Goal: Task Accomplishment & Management: Manage account settings

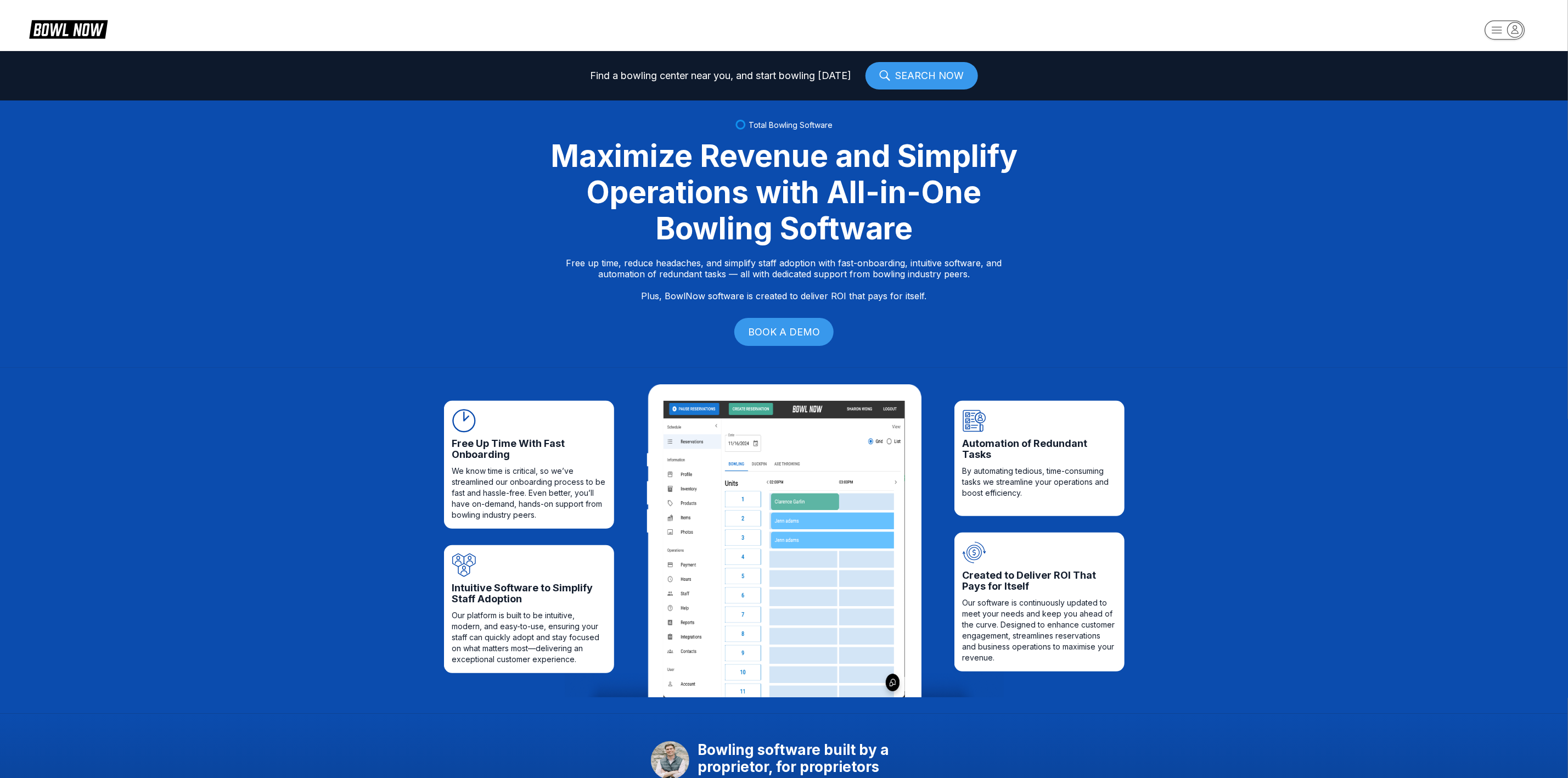
click at [1500, 41] on icon "button" at bounding box center [1505, 31] width 60 height 22
click at [1491, 98] on div "Business Console" at bounding box center [1505, 105] width 78 height 19
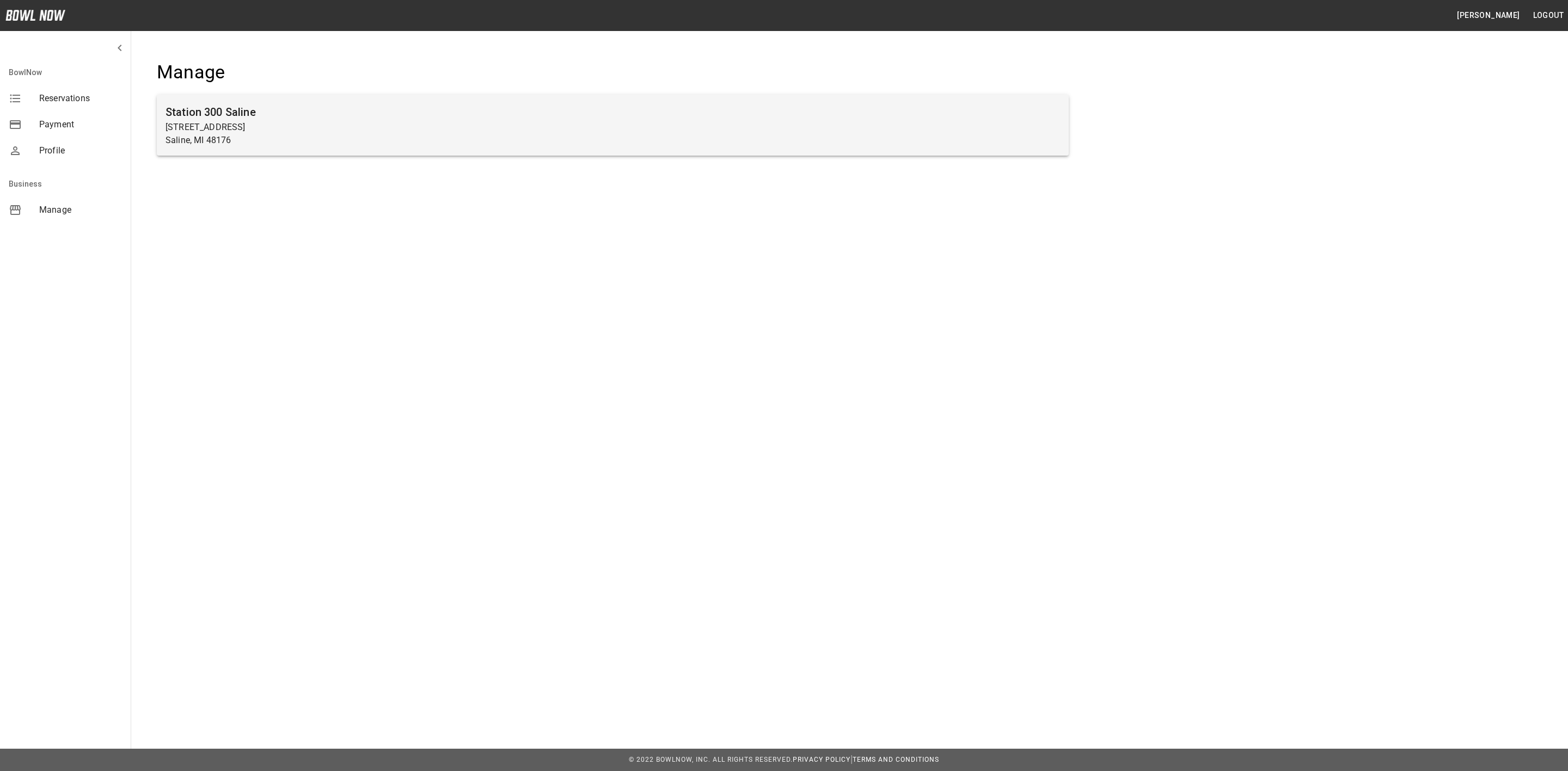
click at [714, 147] on div "Station [GEOGRAPHIC_DATA][STREET_ADDRESS]" at bounding box center [613, 125] width 912 height 61
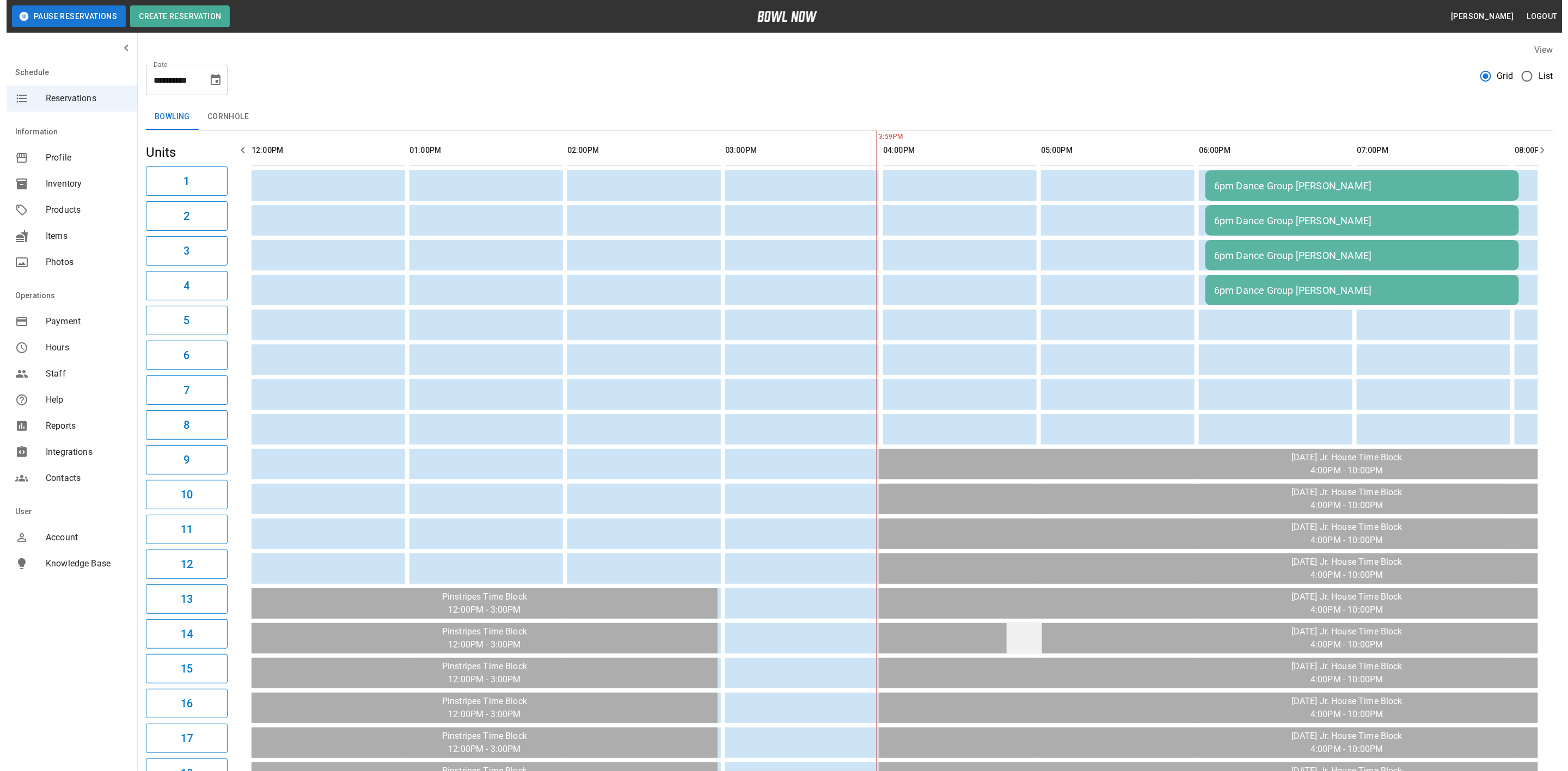
scroll to position [0, 291]
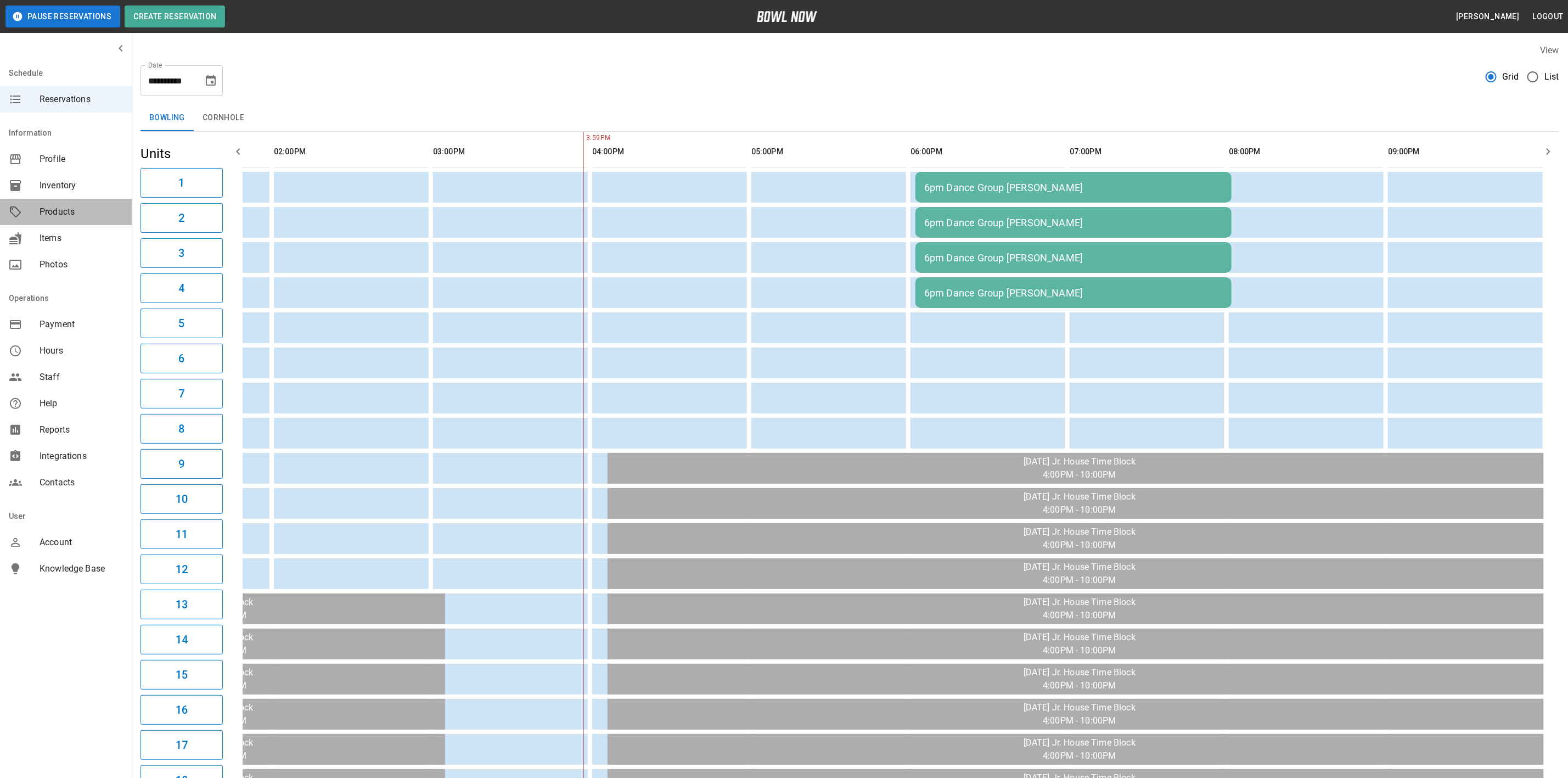
click at [63, 210] on span "Products" at bounding box center [81, 212] width 83 height 13
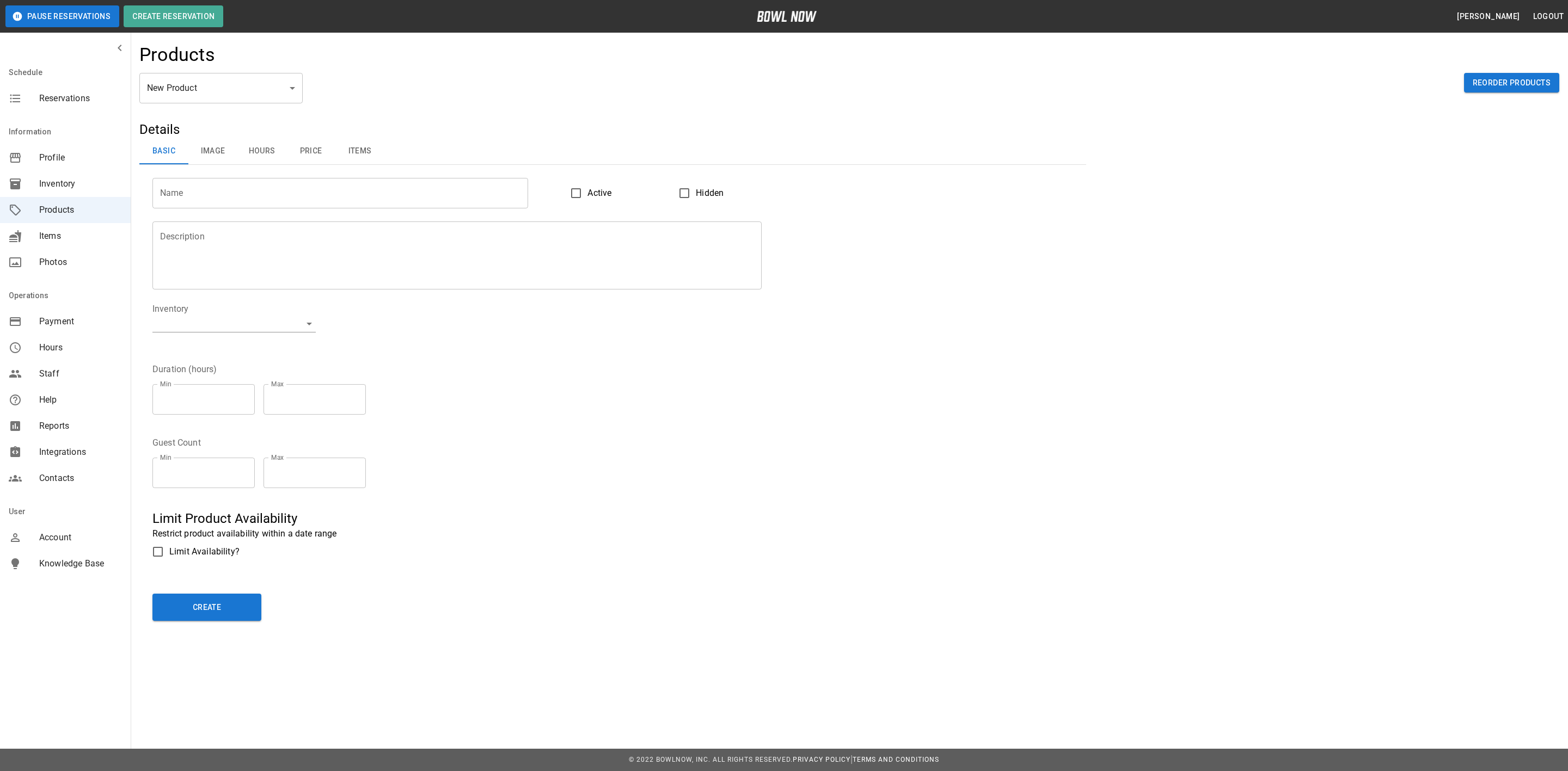
click at [320, 150] on button "Price" at bounding box center [310, 151] width 49 height 26
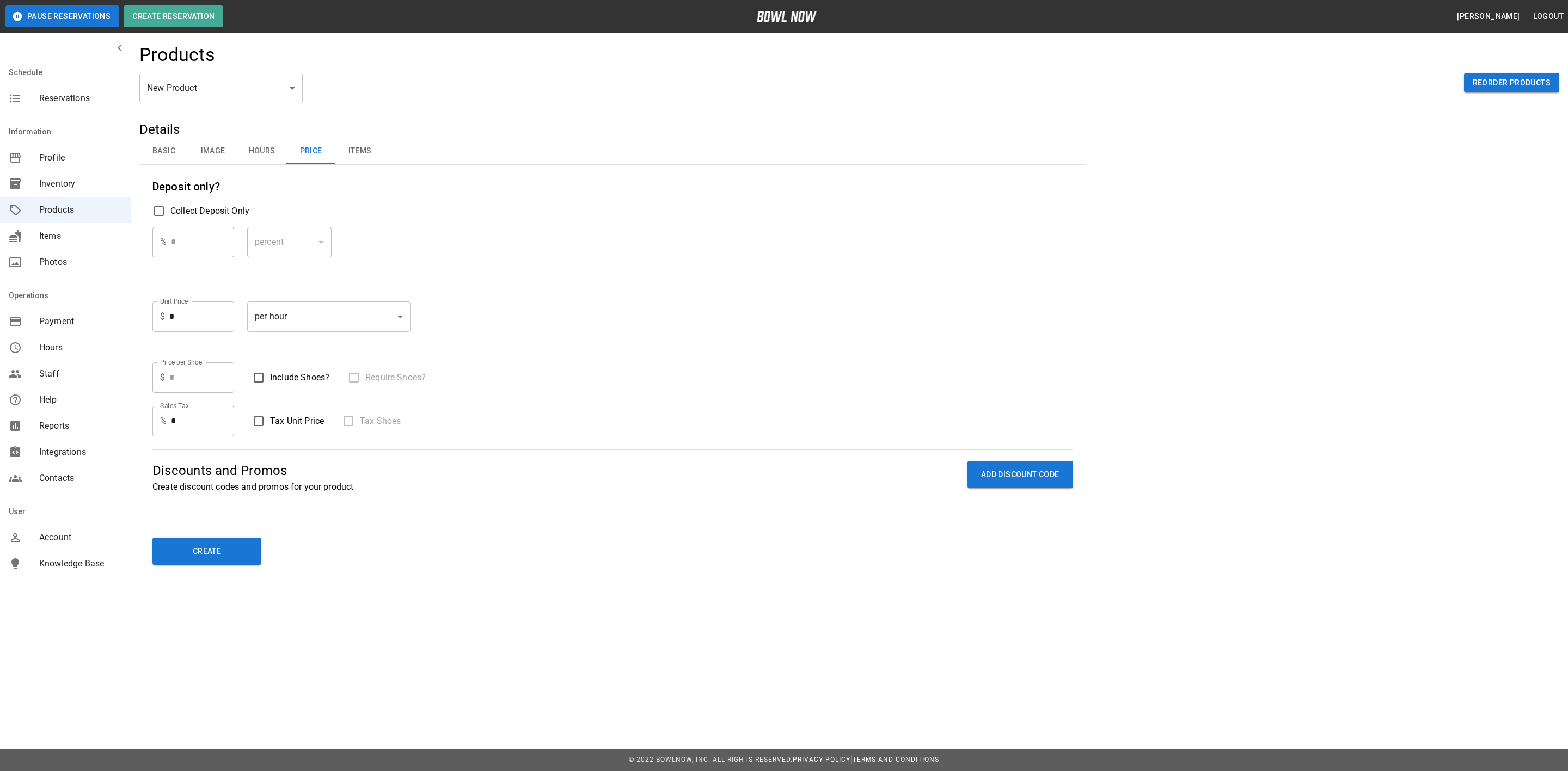
click at [348, 154] on button "Items" at bounding box center [360, 151] width 49 height 26
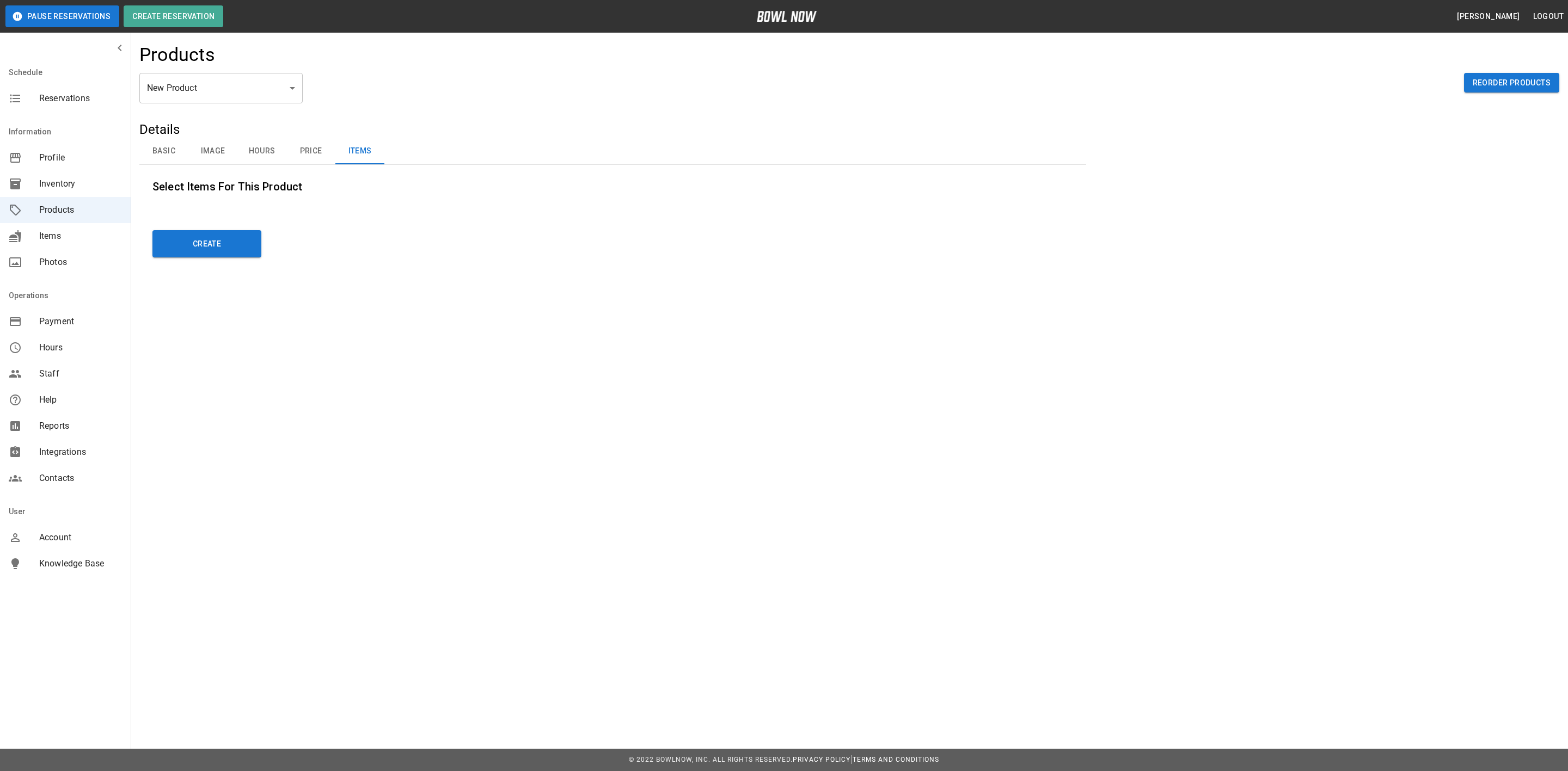
click at [250, 147] on button "Hours" at bounding box center [262, 151] width 49 height 26
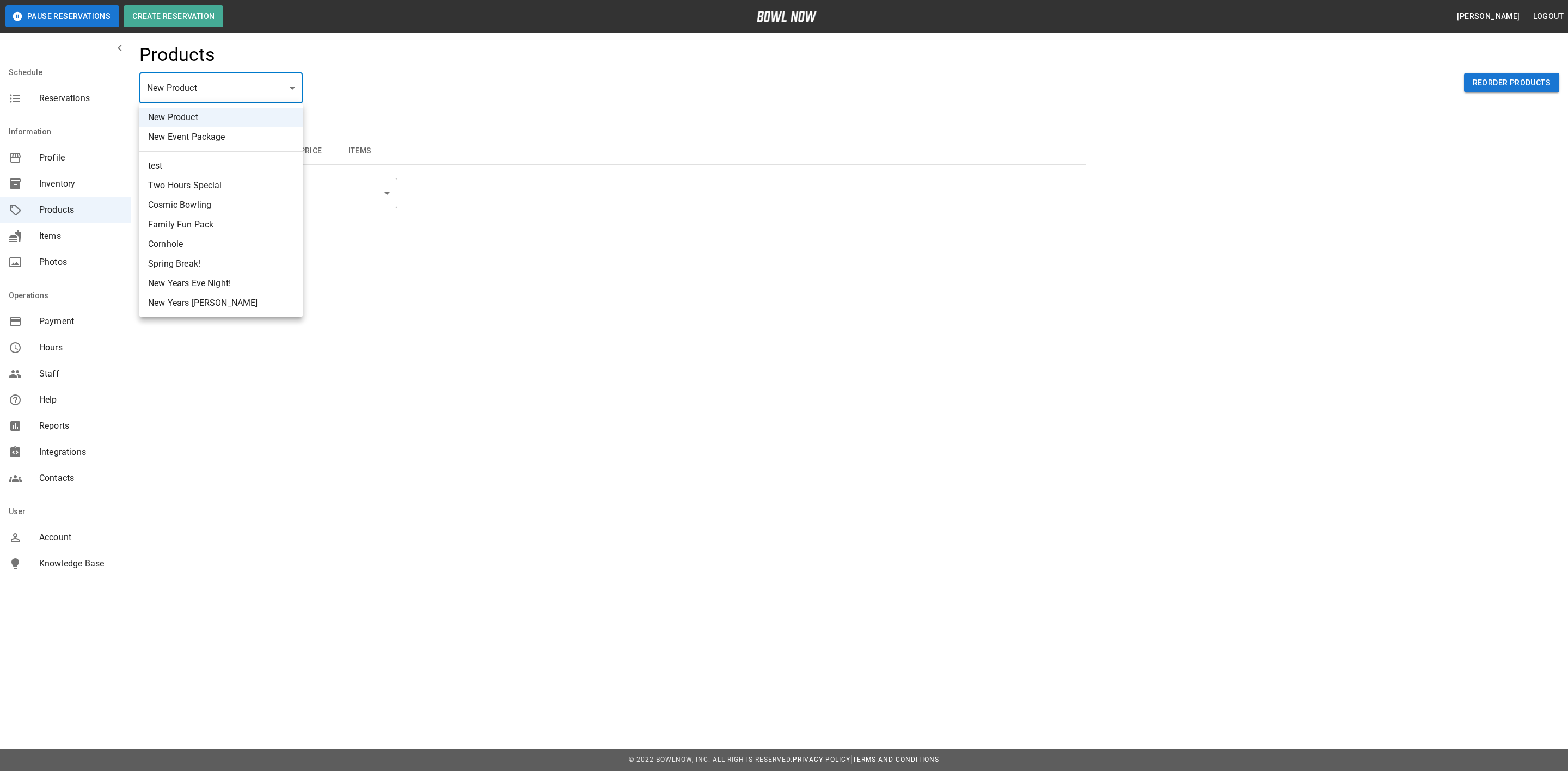
click at [237, 96] on body "Pause Reservations Create Reservation [PERSON_NAME] Logout Schedule Reservation…" at bounding box center [784, 581] width 1568 height 1161
click at [172, 248] on li "Cornhole" at bounding box center [221, 245] width 163 height 19
type input "*"
type input "******"
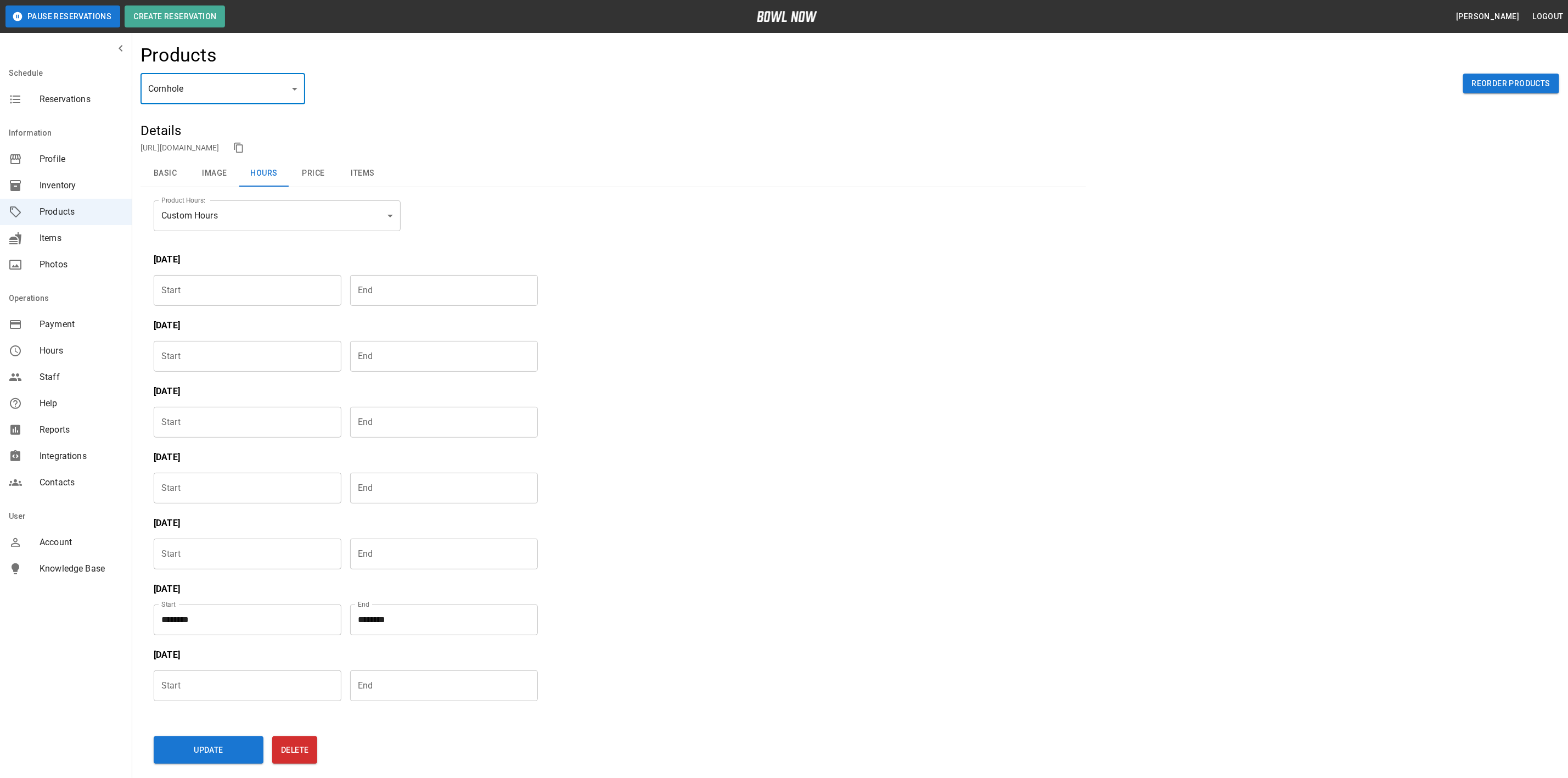
click at [203, 88] on body "**********" at bounding box center [784, 619] width 1568 height 1239
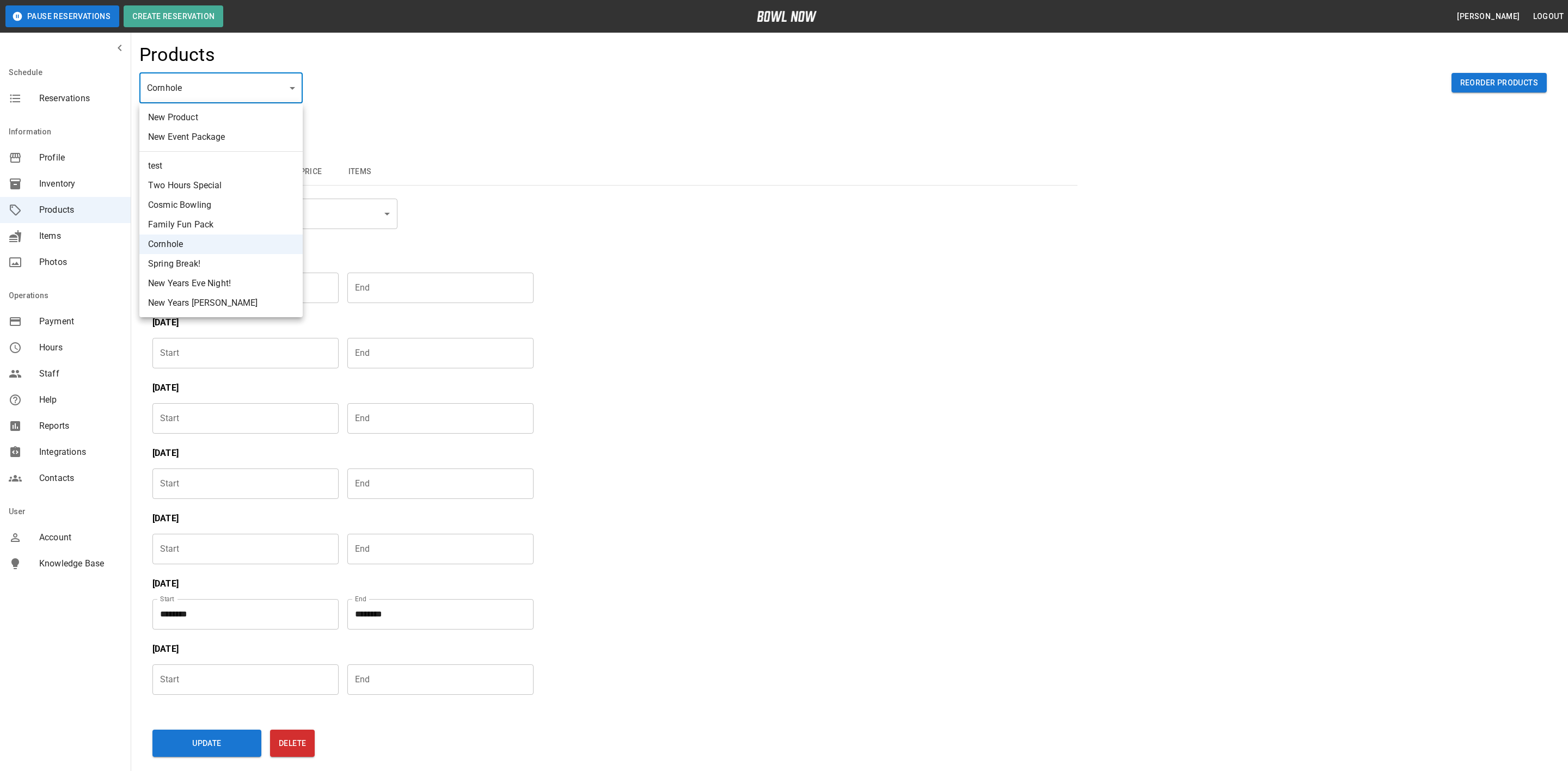
click at [77, 188] on div at bounding box center [784, 385] width 1568 height 771
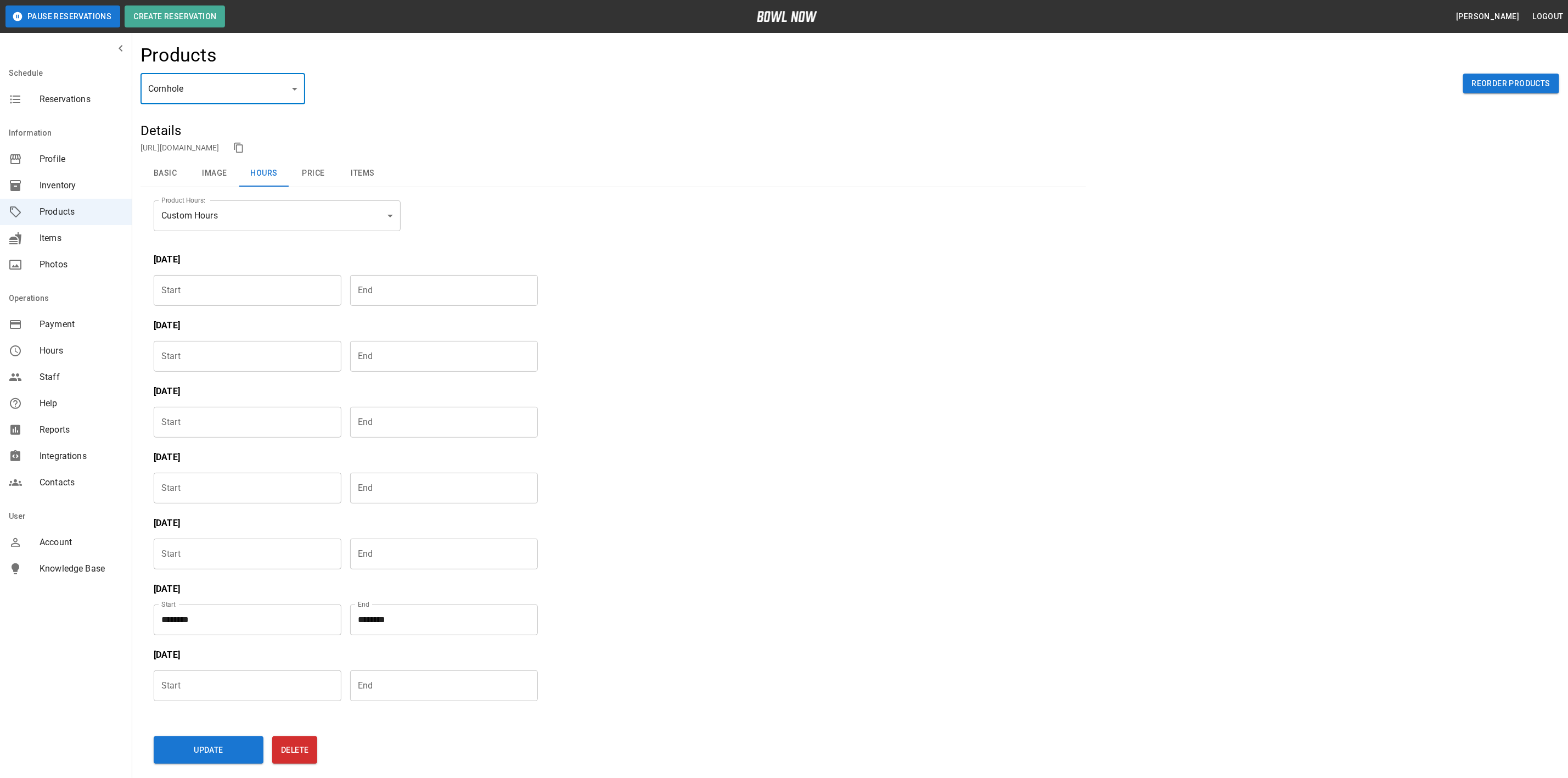
click at [72, 185] on span "Inventory" at bounding box center [81, 185] width 83 height 13
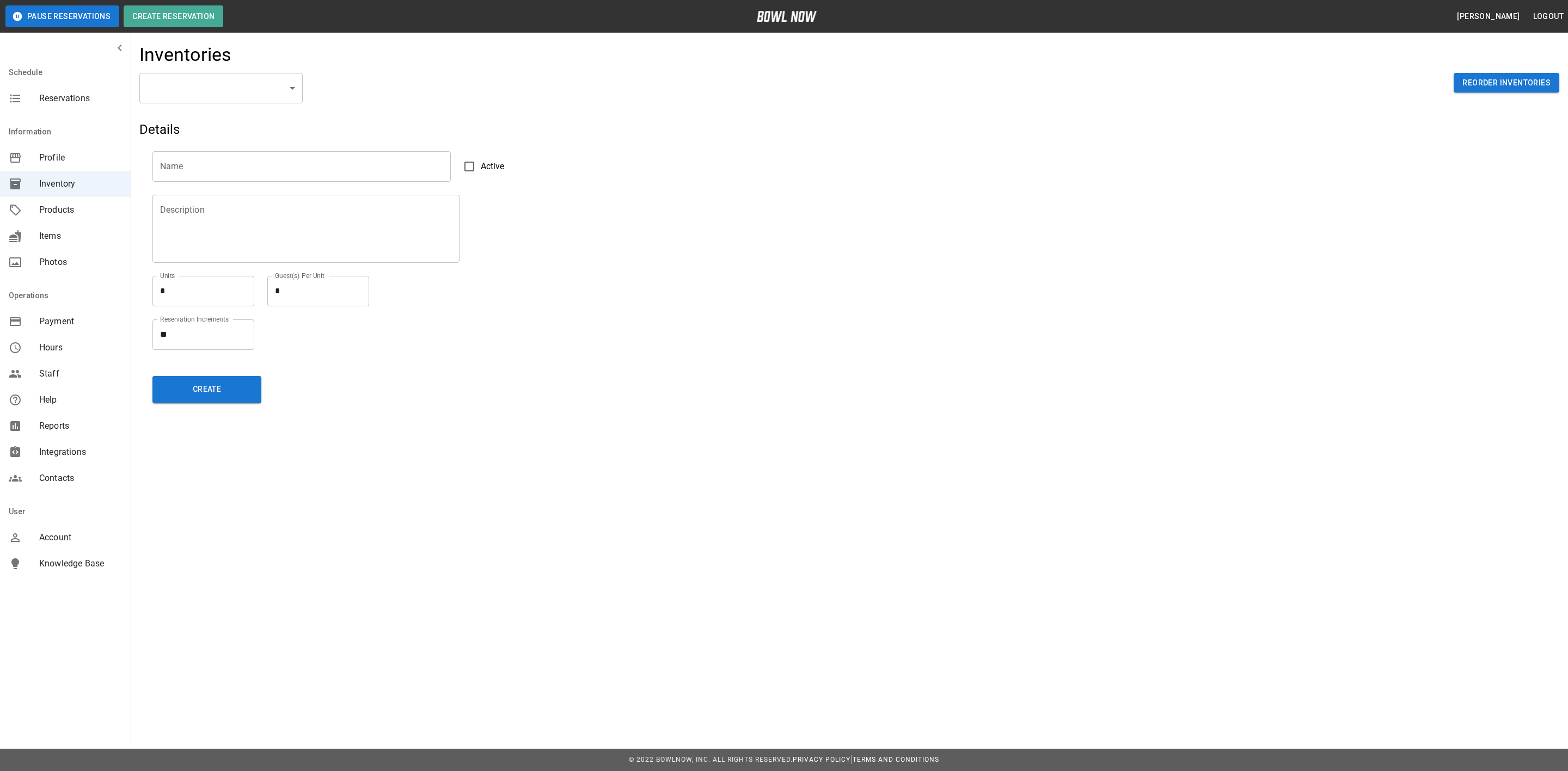
click at [229, 97] on body "Pause Reservations Create Reservation [PERSON_NAME] Logout Schedule Reservation…" at bounding box center [784, 581] width 1568 height 1161
click at [203, 160] on li "Bowling" at bounding box center [221, 157] width 163 height 19
type input "**********"
type input "*******"
type textarea "**"
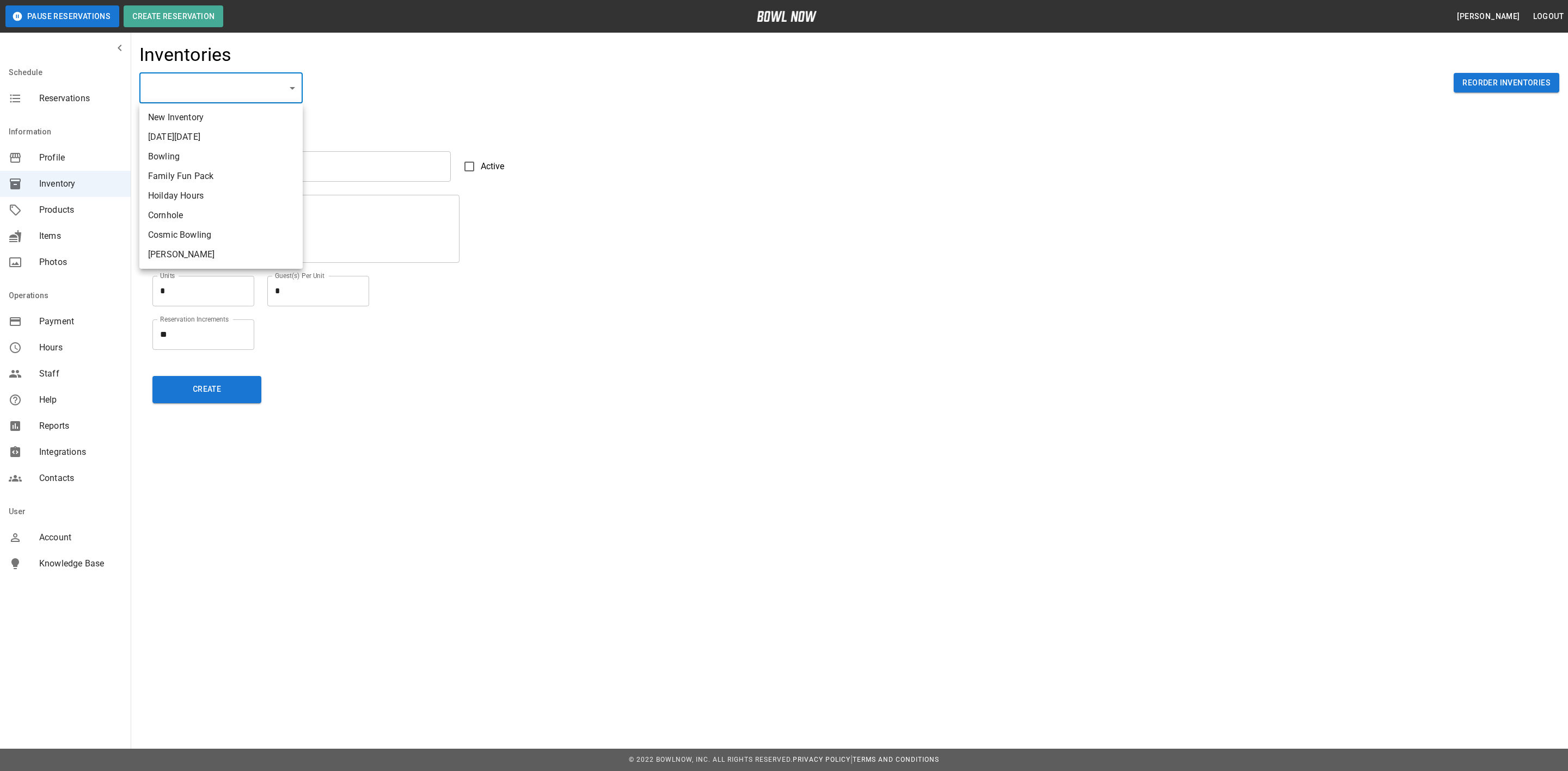
type textarea "*"
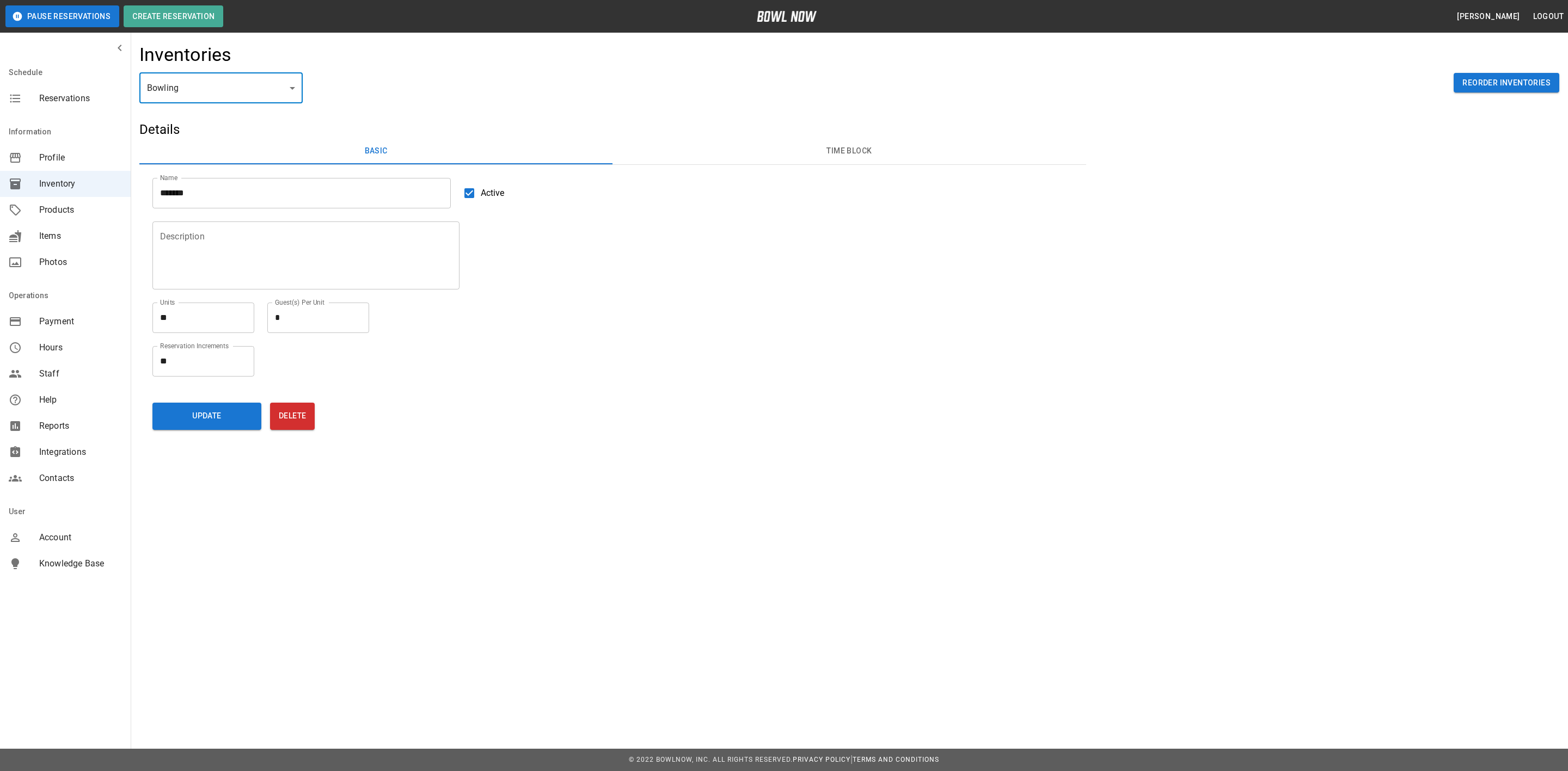
click at [761, 150] on button "Time Block" at bounding box center [849, 151] width 473 height 26
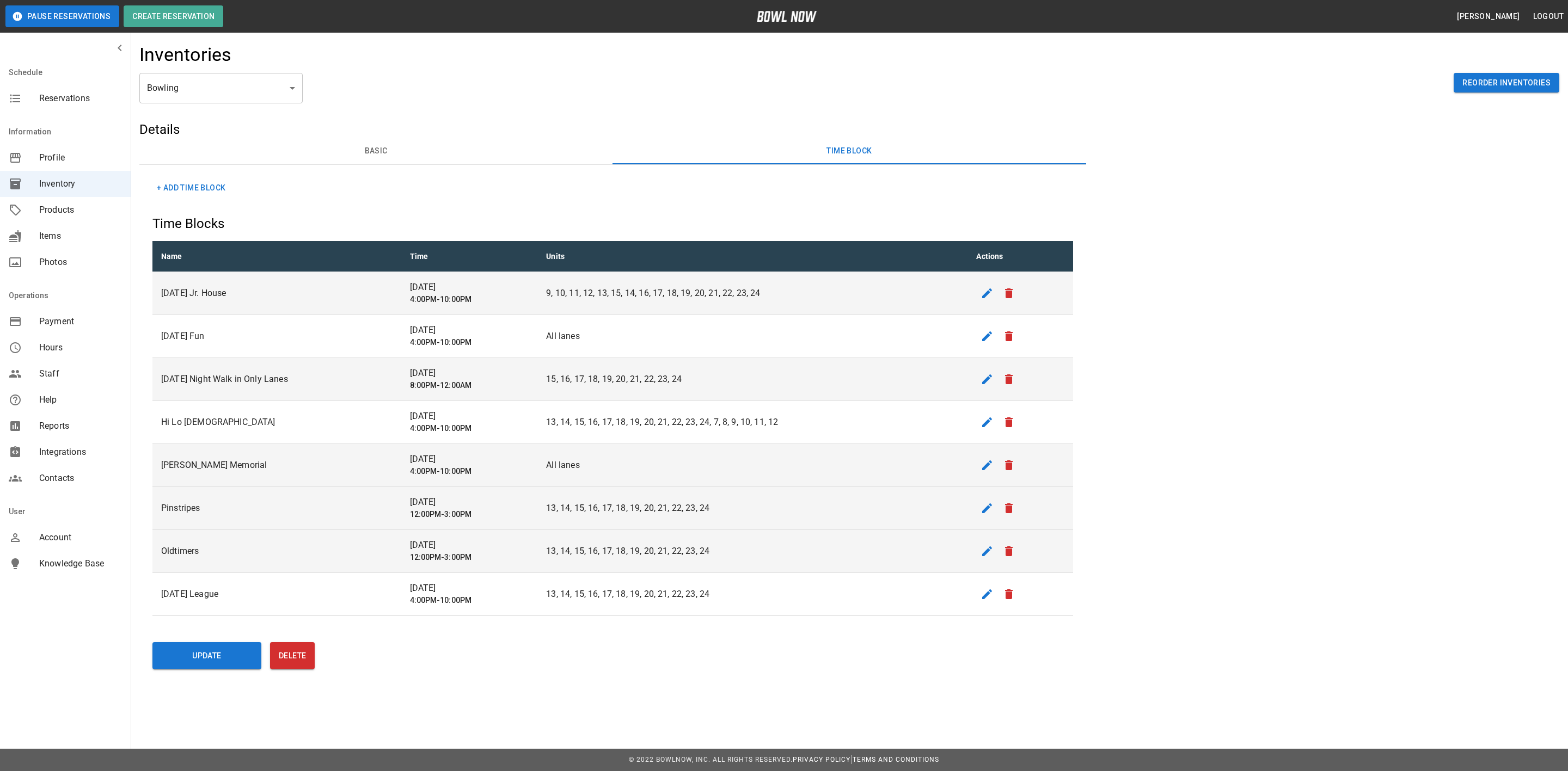
click at [998, 510] on button "edit" at bounding box center [987, 509] width 22 height 22
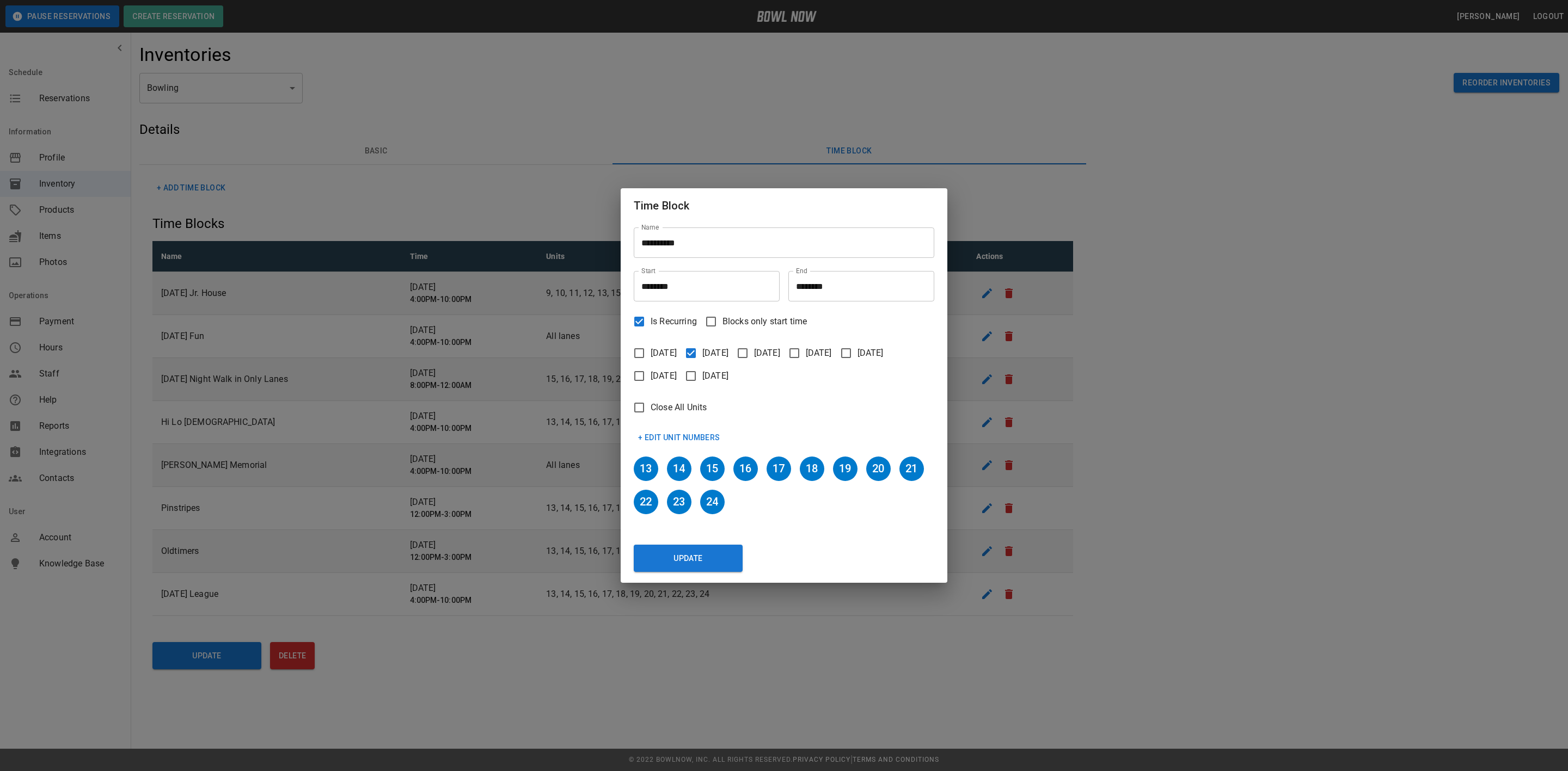
click at [670, 440] on button "+ Edit Unit Numbers" at bounding box center [679, 438] width 91 height 20
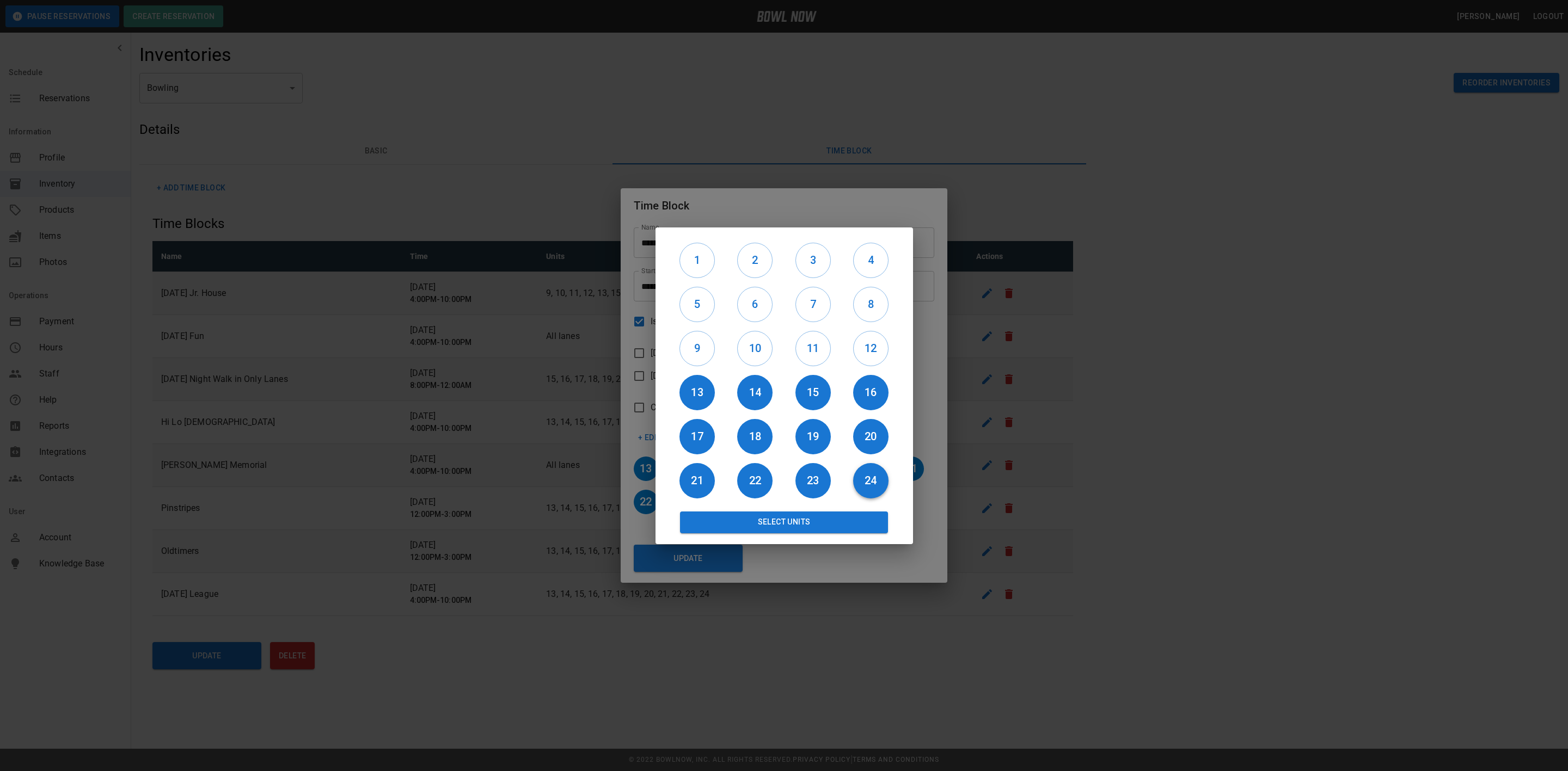
drag, startPoint x: 897, startPoint y: 480, endPoint x: 885, endPoint y: 480, distance: 12.0
click at [887, 480] on div "1 2 3 4 5 6 7 8 9 10 11 12 13 14 15 16 17 18 19 20 21 22 23 24 Select Units" at bounding box center [784, 386] width 257 height 317
click at [856, 479] on h6 "24" at bounding box center [871, 480] width 35 height 18
drag, startPoint x: 803, startPoint y: 481, endPoint x: 780, endPoint y: 482, distance: 23.0
click at [807, 481] on h6 "23" at bounding box center [813, 480] width 35 height 18
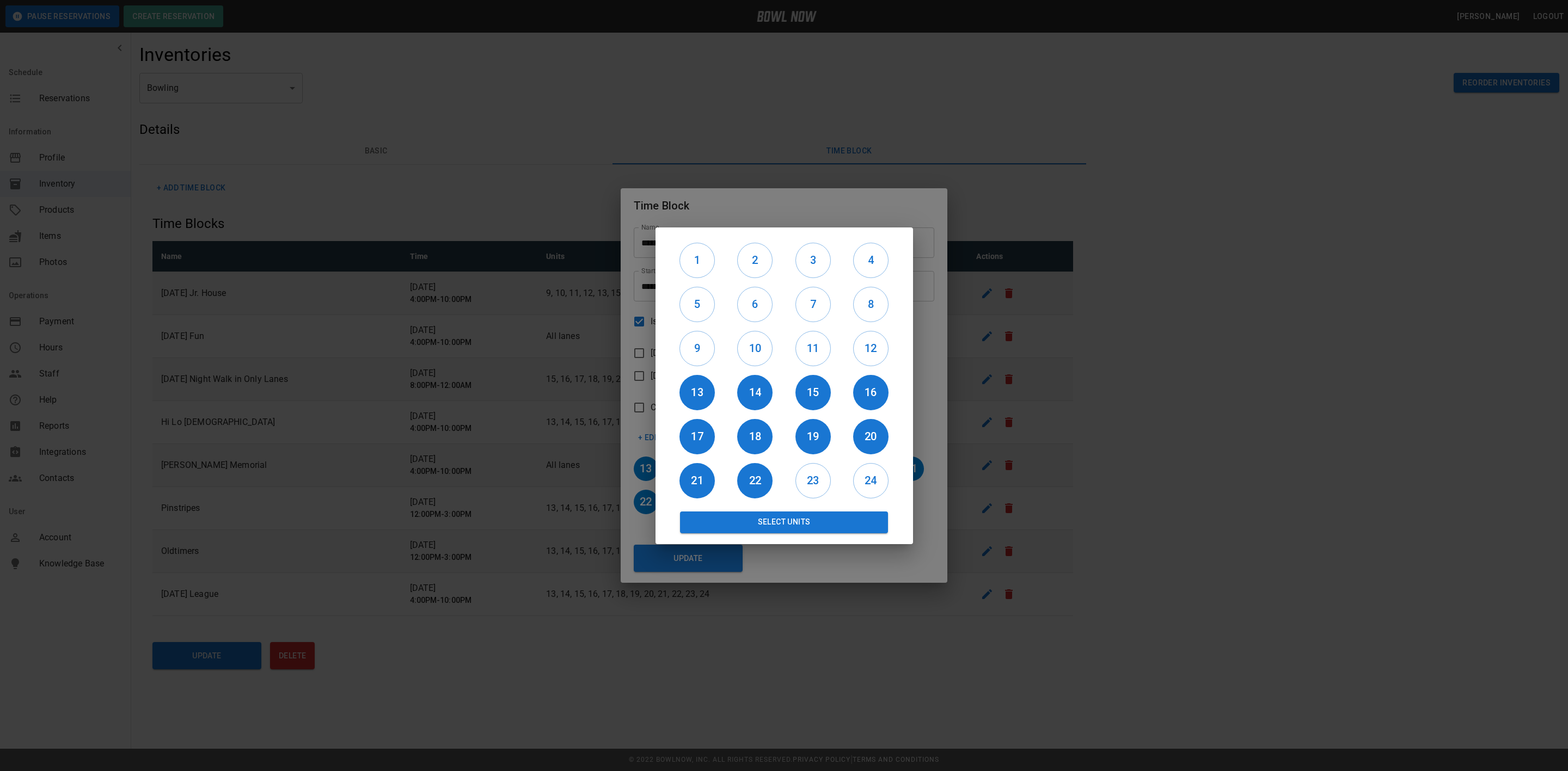
drag, startPoint x: 751, startPoint y: 481, endPoint x: 735, endPoint y: 477, distance: 16.5
click at [748, 480] on h6 "22" at bounding box center [755, 480] width 35 height 18
click at [721, 477] on div "21" at bounding box center [697, 481] width 58 height 44
click at [710, 477] on h6 "21" at bounding box center [697, 480] width 35 height 18
click at [698, 425] on button "17" at bounding box center [697, 437] width 35 height 35
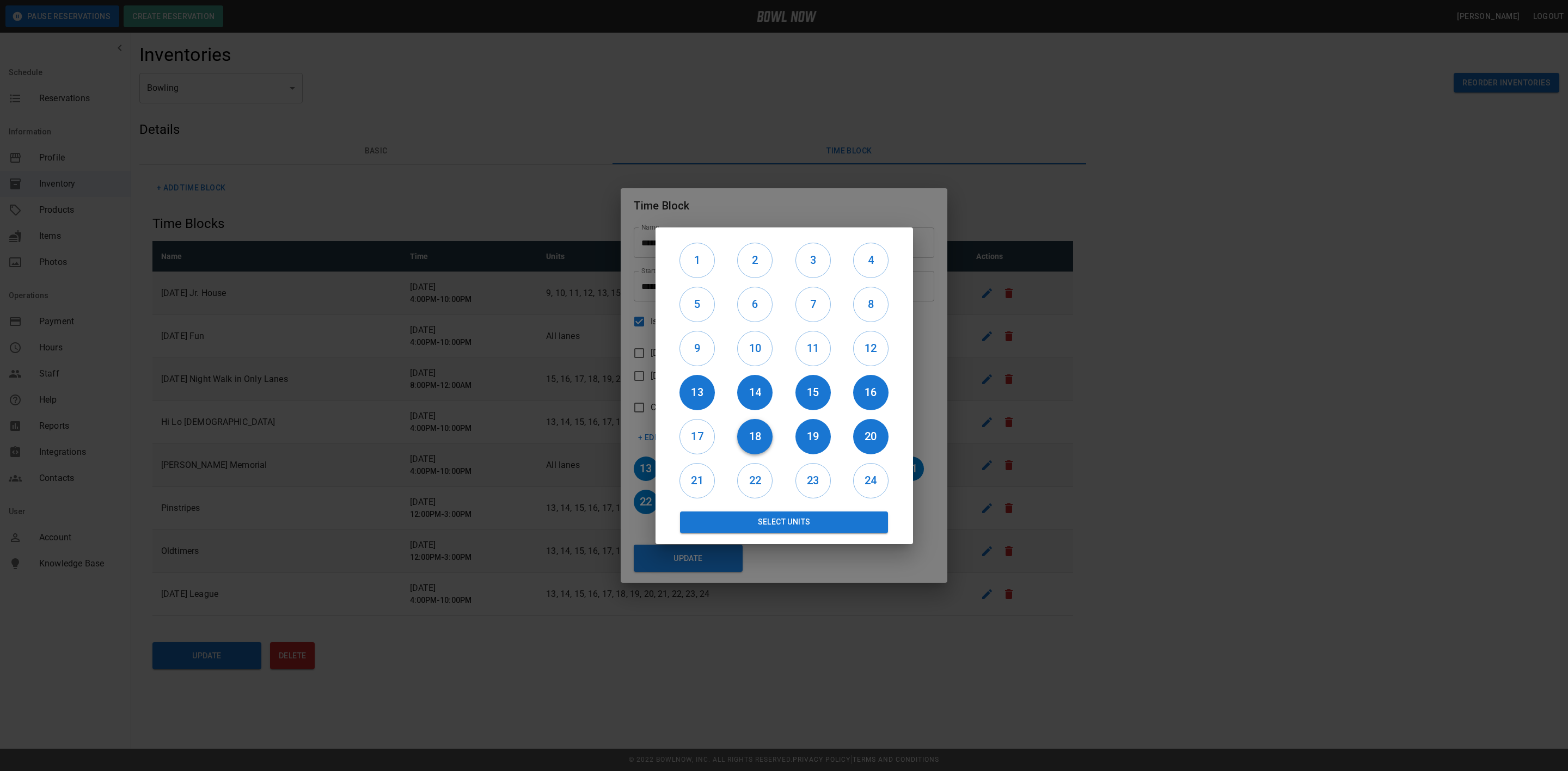
drag, startPoint x: 740, startPoint y: 423, endPoint x: 745, endPoint y: 427, distance: 6.4
click at [742, 425] on div "18" at bounding box center [755, 437] width 58 height 44
click at [757, 431] on h6 "18" at bounding box center [755, 436] width 35 height 18
click at [825, 431] on h6 "19" at bounding box center [813, 436] width 35 height 18
click at [877, 431] on h6 "20" at bounding box center [871, 436] width 35 height 18
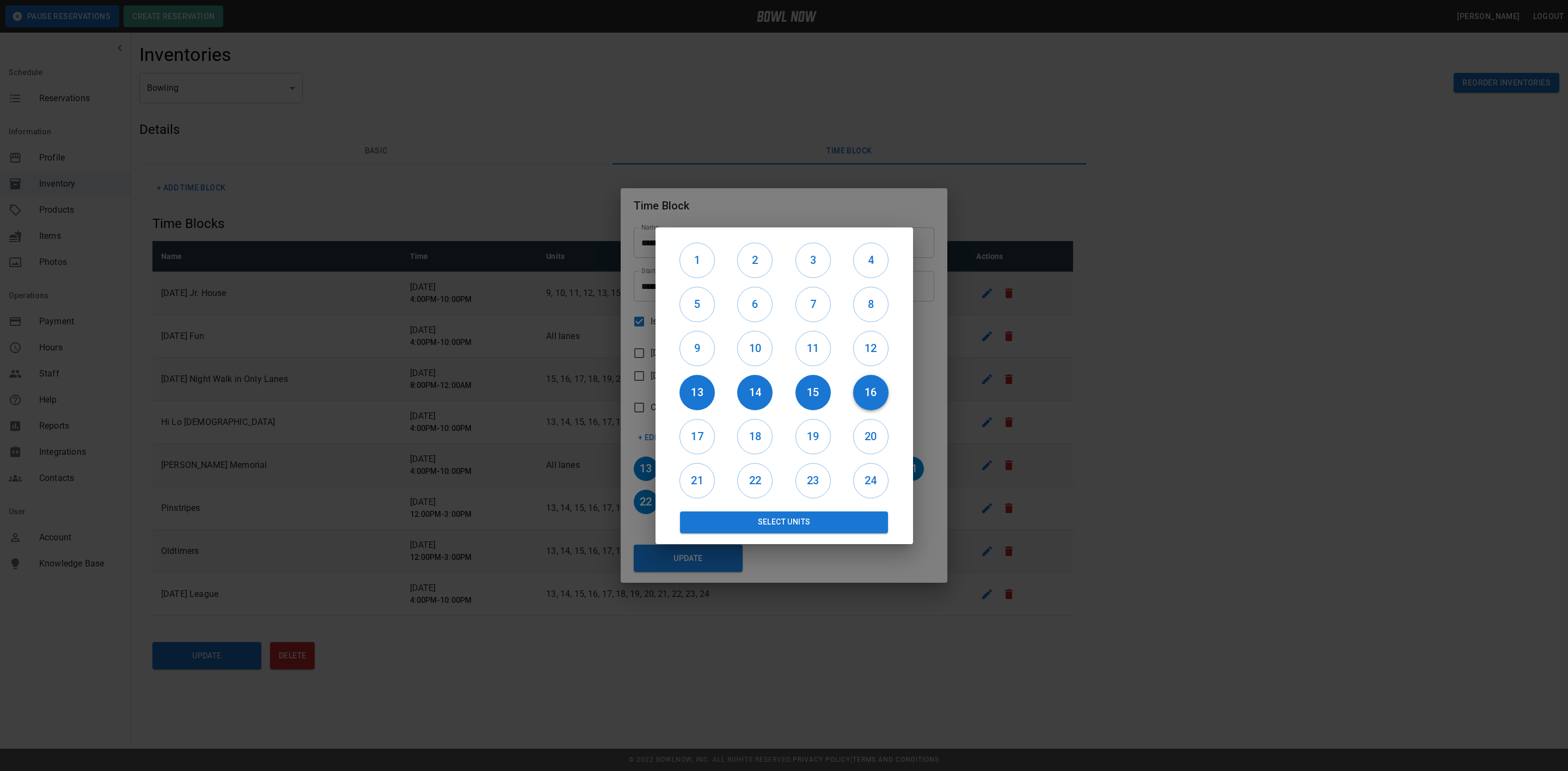
click at [863, 391] on h6 "16" at bounding box center [871, 392] width 35 height 18
drag, startPoint x: 786, startPoint y: 394, endPoint x: 768, endPoint y: 394, distance: 18.0
click at [786, 394] on div "15" at bounding box center [813, 392] width 58 height 44
drag, startPoint x: 756, startPoint y: 394, endPoint x: 822, endPoint y: 392, distance: 66.0
click at [763, 392] on h6 "14" at bounding box center [755, 392] width 35 height 18
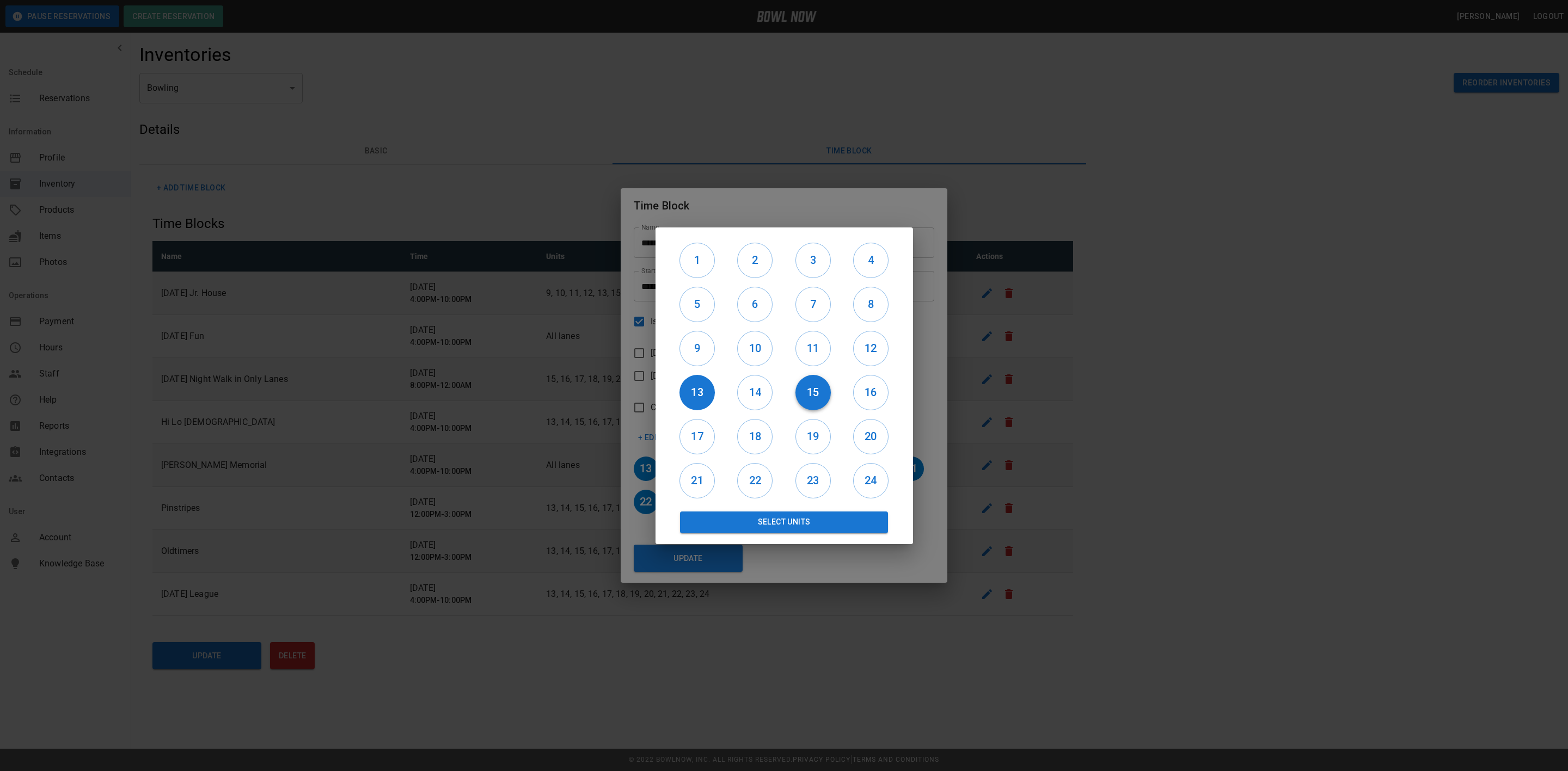
drag, startPoint x: 833, startPoint y: 392, endPoint x: 827, endPoint y: 392, distance: 6.0
click at [827, 392] on div "15" at bounding box center [813, 392] width 58 height 44
click at [822, 392] on h6 "15" at bounding box center [813, 392] width 35 height 18
click at [683, 399] on h6 "13" at bounding box center [697, 392] width 35 height 18
click at [699, 268] on div "1" at bounding box center [697, 260] width 58 height 44
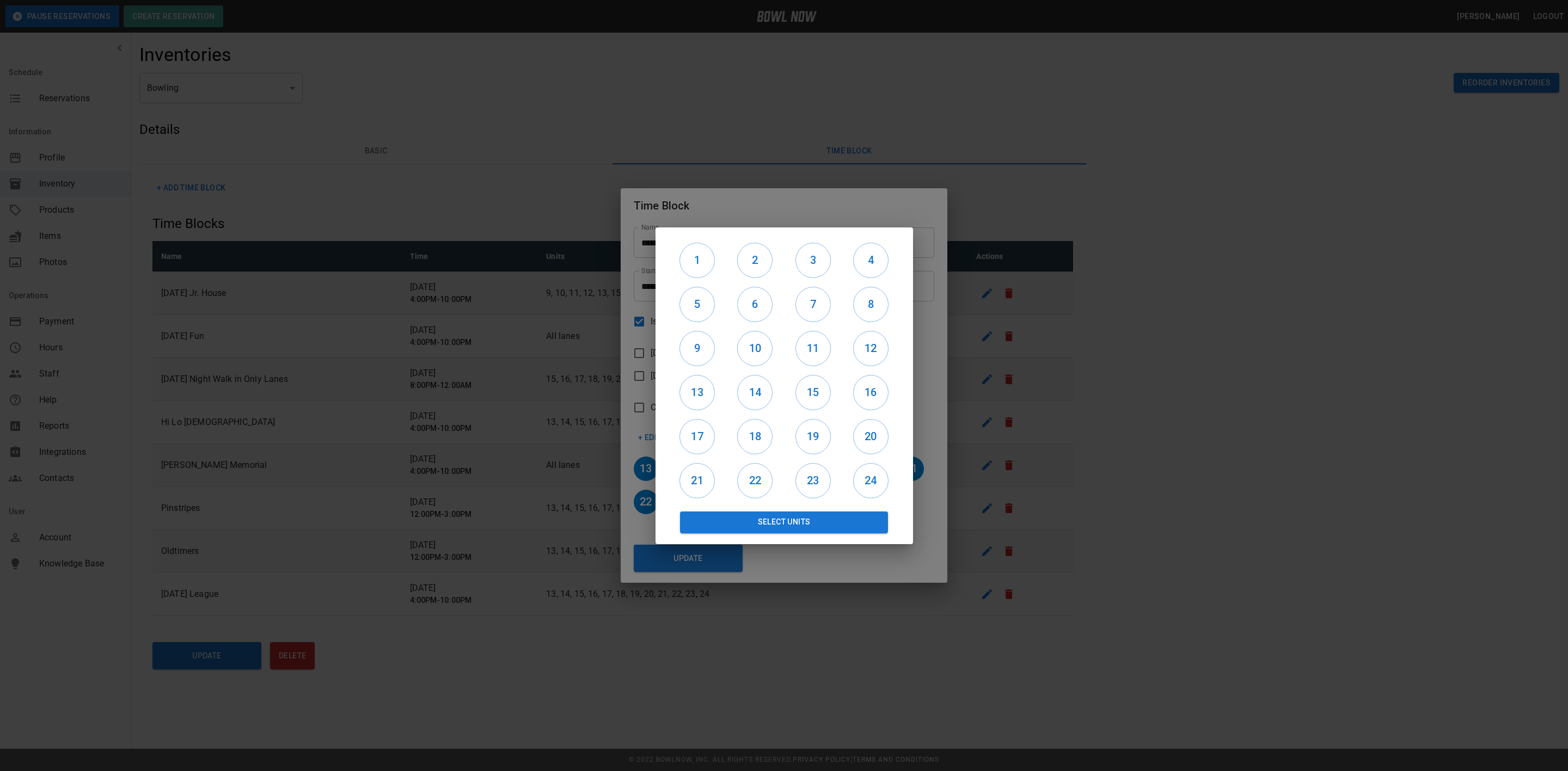
drag, startPoint x: 710, startPoint y: 259, endPoint x: 843, endPoint y: 260, distance: 133.0
click at [843, 260] on div "1 2 3 4 5 6 7 8 9 10 11 12 13 14 15 16 17 18 19 20 21 22 23 24 Select Units" at bounding box center [784, 386] width 231 height 295
click at [701, 256] on h6 "1" at bounding box center [697, 260] width 34 height 18
click at [761, 261] on h6 "2" at bounding box center [755, 260] width 34 height 18
click at [807, 260] on h6 "3" at bounding box center [813, 260] width 34 height 18
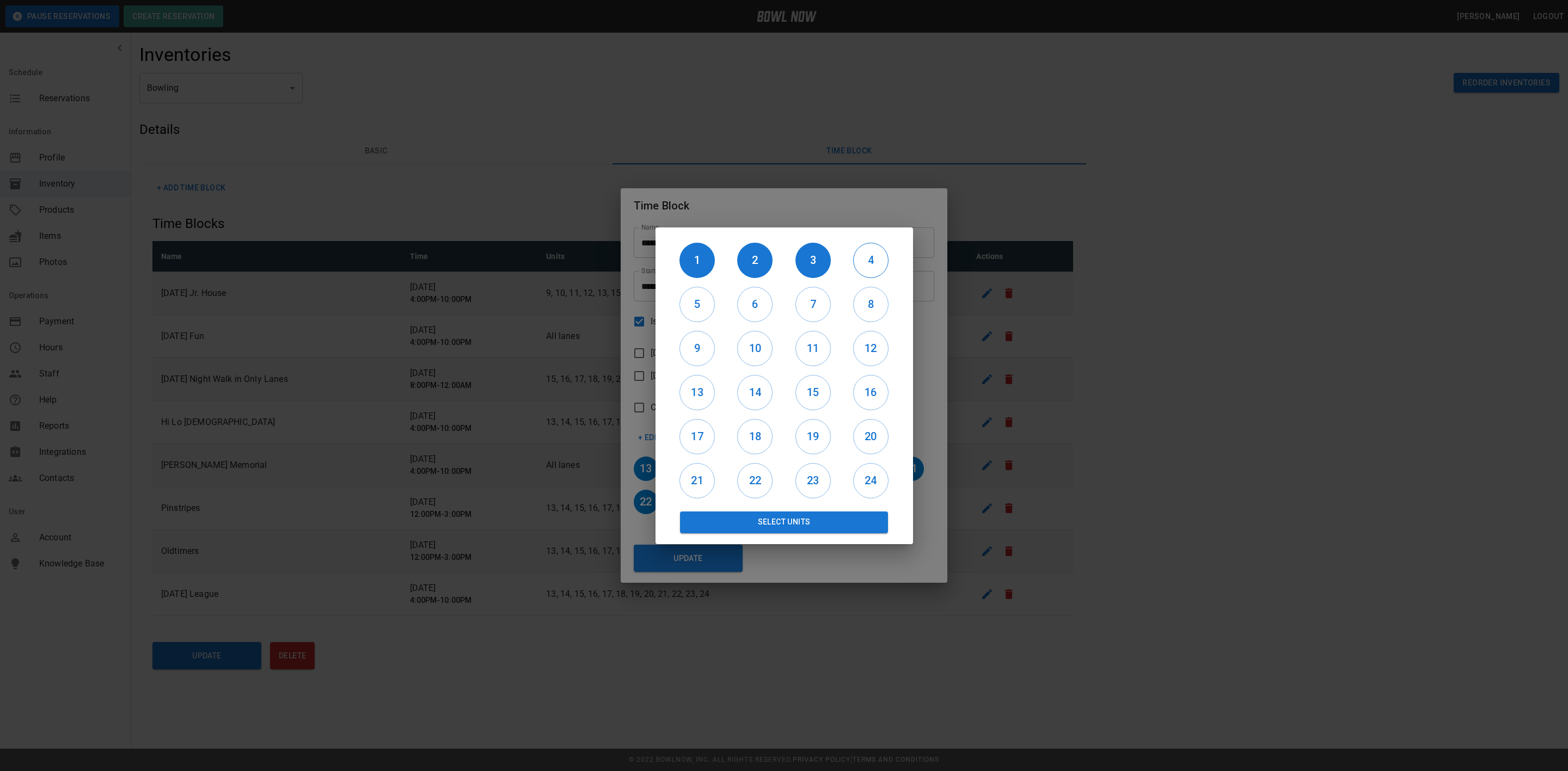
drag, startPoint x: 880, startPoint y: 262, endPoint x: 872, endPoint y: 262, distance: 8.0
click at [880, 262] on h6 "4" at bounding box center [870, 260] width 34 height 18
click at [702, 294] on button "5" at bounding box center [697, 304] width 35 height 35
click at [757, 301] on h6 "6" at bounding box center [755, 304] width 34 height 18
click at [831, 307] on div "7" at bounding box center [813, 304] width 58 height 44
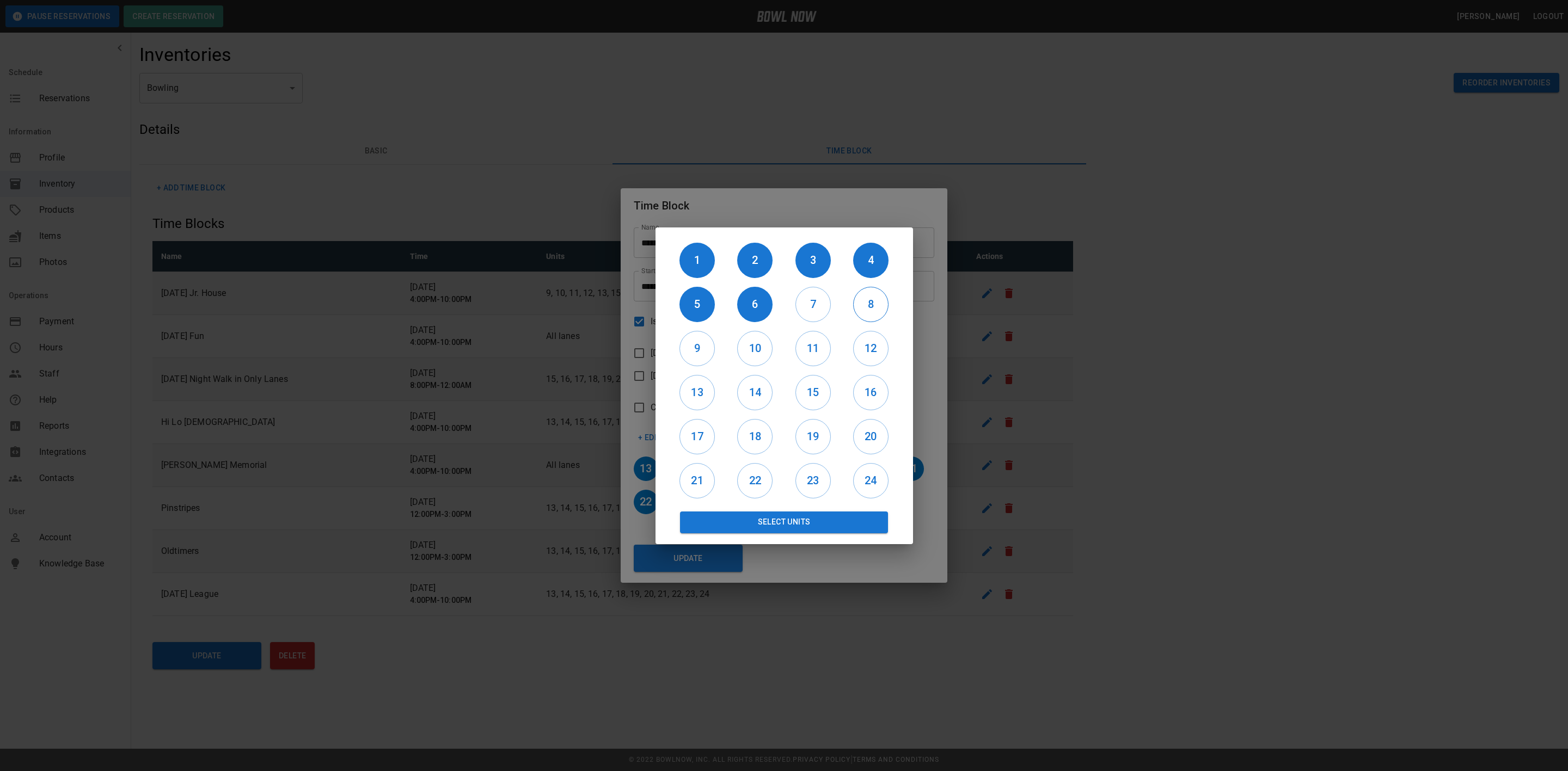
click at [872, 306] on h6 "8" at bounding box center [870, 304] width 34 height 18
drag, startPoint x: 817, startPoint y: 312, endPoint x: 788, endPoint y: 317, distance: 29.4
click at [816, 312] on h6 "7" at bounding box center [813, 304] width 34 height 18
drag, startPoint x: 679, startPoint y: 355, endPoint x: 740, endPoint y: 346, distance: 61.7
click at [681, 355] on div "9" at bounding box center [697, 349] width 58 height 44
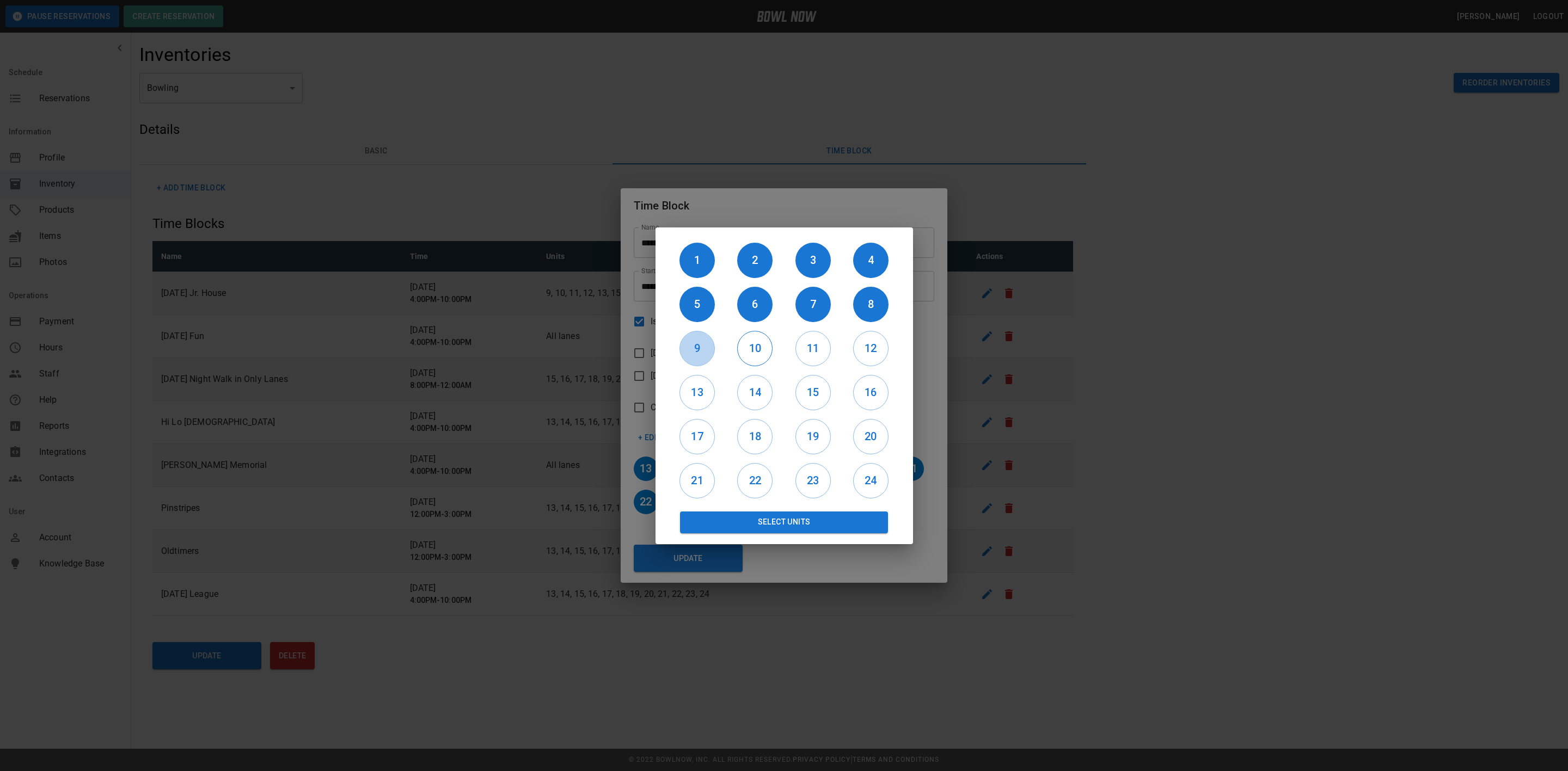
drag, startPoint x: 713, startPoint y: 347, endPoint x: 756, endPoint y: 347, distance: 43.0
click at [715, 347] on div "9" at bounding box center [697, 349] width 58 height 44
drag, startPoint x: 761, startPoint y: 347, endPoint x: 813, endPoint y: 346, distance: 52.0
click at [763, 347] on h6 "10" at bounding box center [755, 348] width 34 height 18
click at [831, 346] on div "11" at bounding box center [813, 349] width 58 height 44
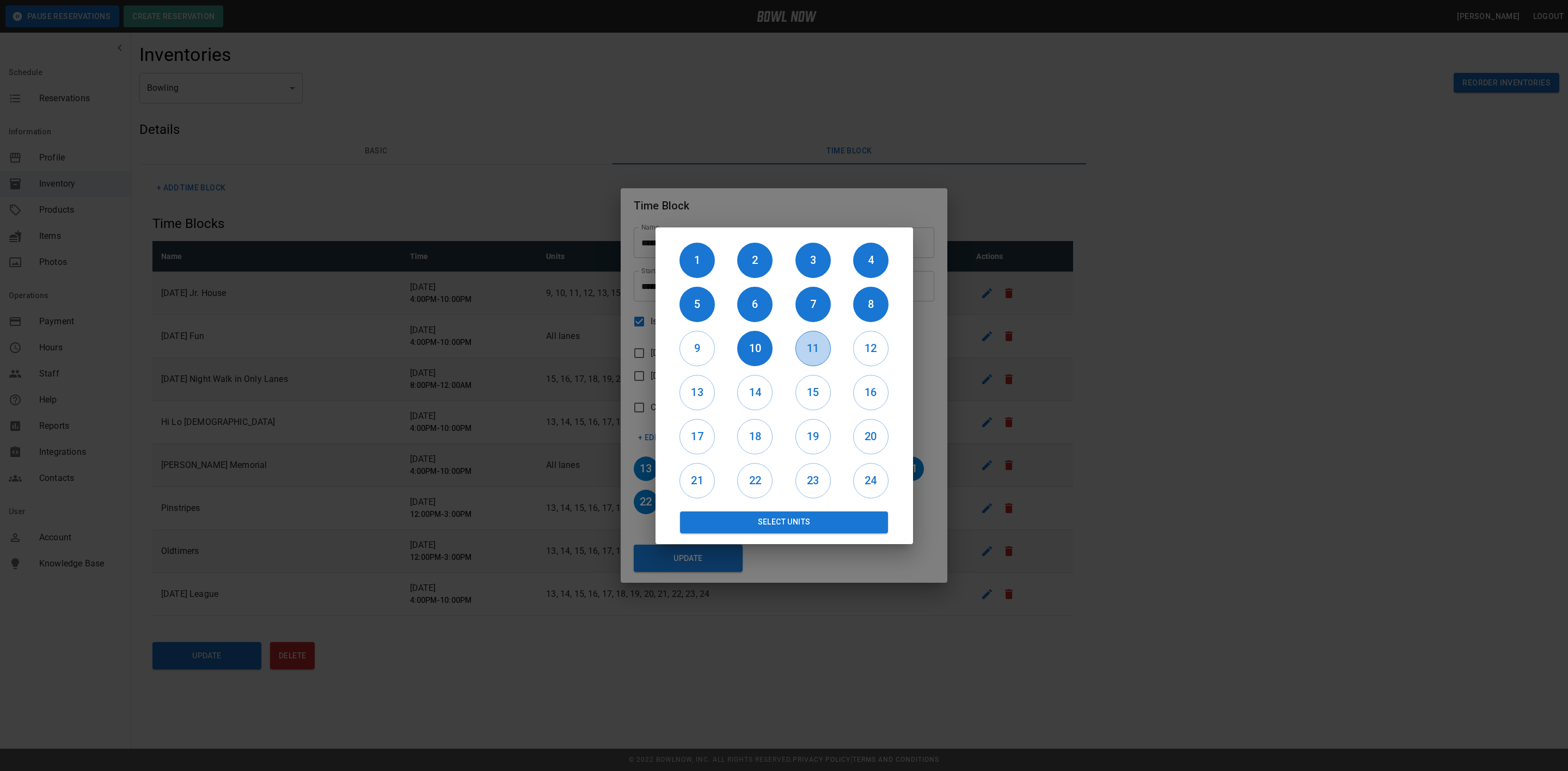
click at [807, 353] on h6 "11" at bounding box center [813, 348] width 34 height 18
click at [699, 343] on h6 "9" at bounding box center [697, 348] width 34 height 18
click at [876, 349] on h6 "12" at bounding box center [870, 348] width 34 height 18
click at [813, 525] on button "Select Units" at bounding box center [784, 523] width 209 height 22
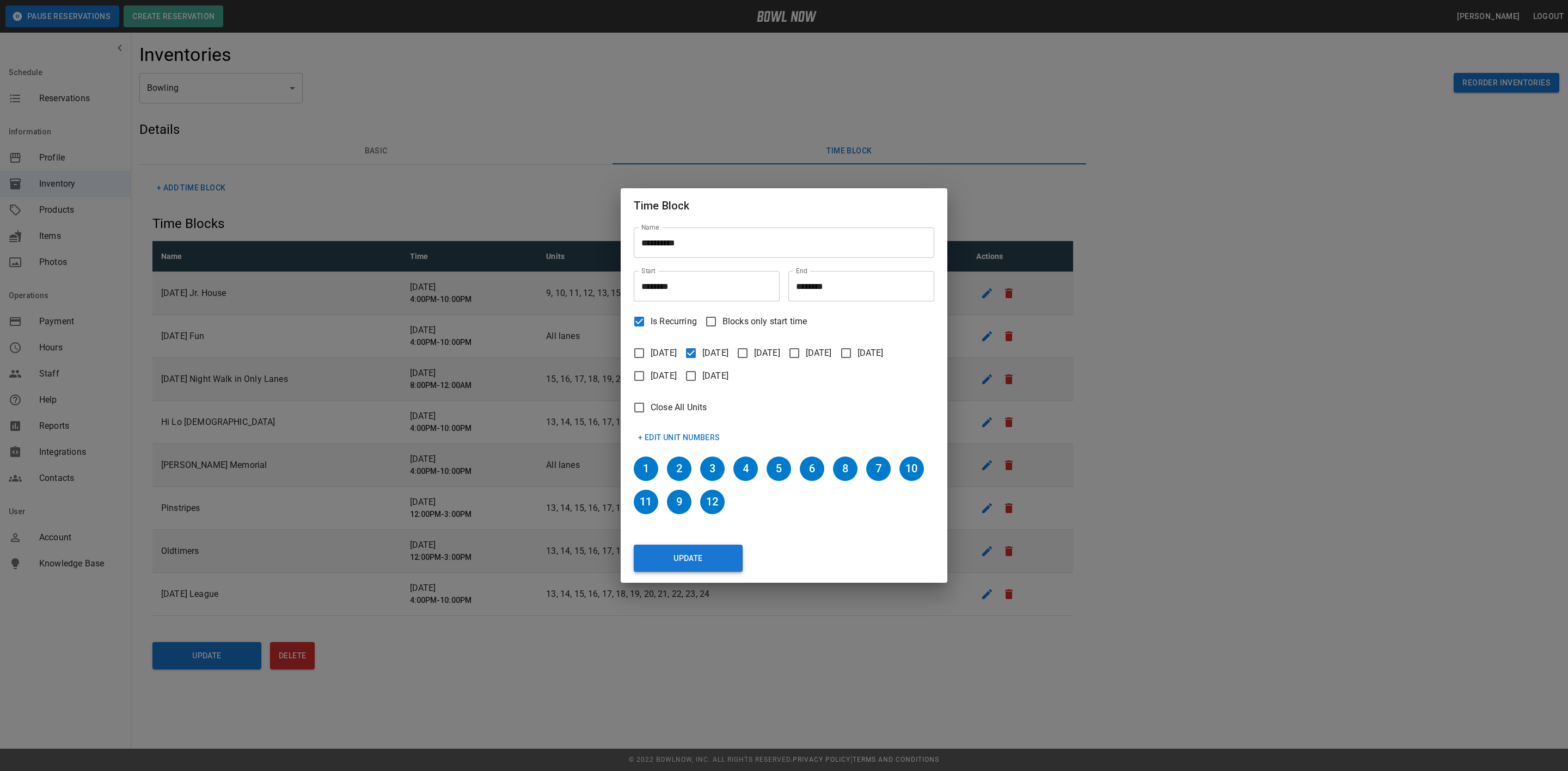
click at [717, 560] on button "Update" at bounding box center [688, 558] width 109 height 27
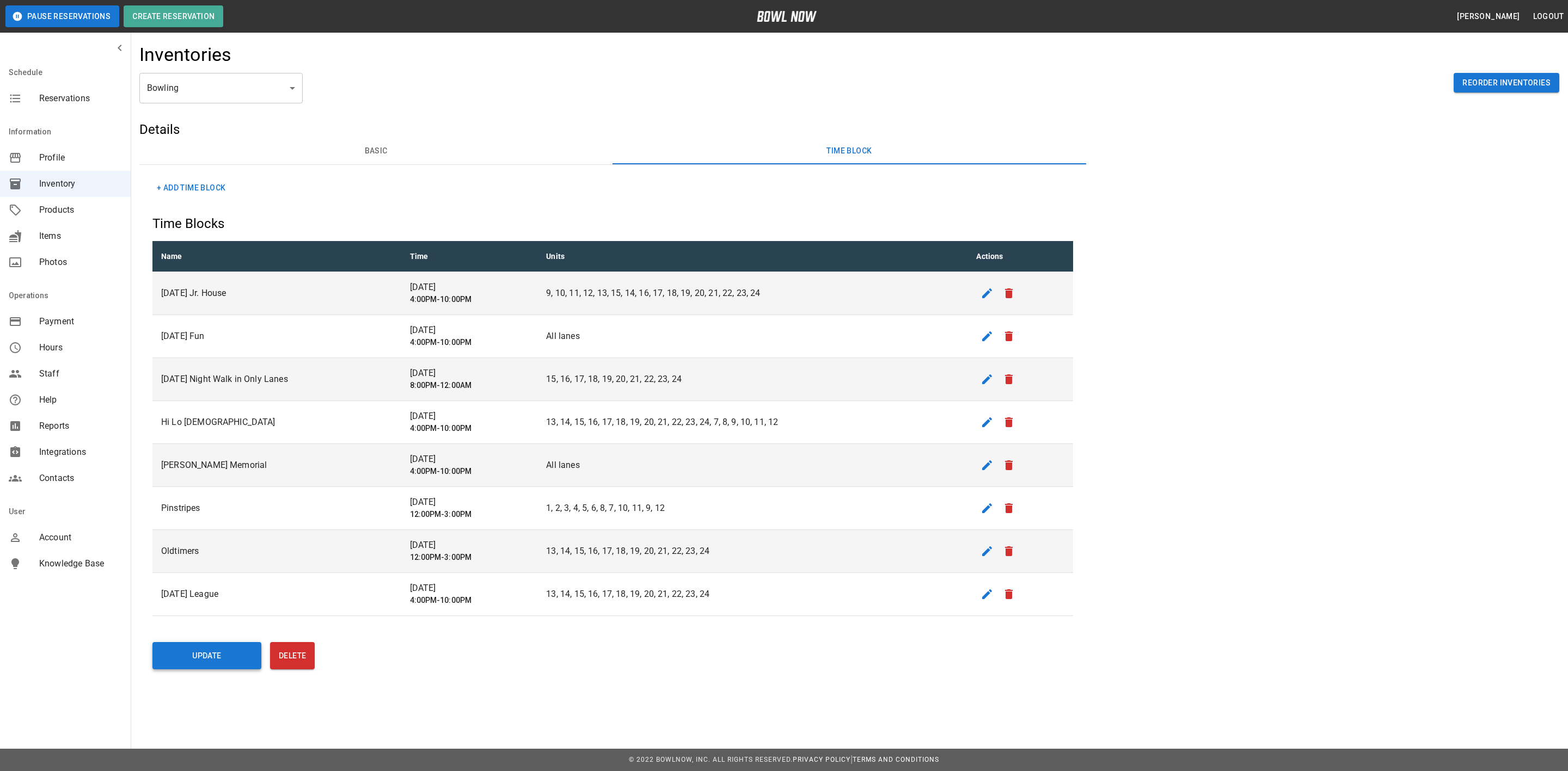
click at [211, 660] on button "Update" at bounding box center [206, 655] width 109 height 27
